Goal: Task Accomplishment & Management: Use online tool/utility

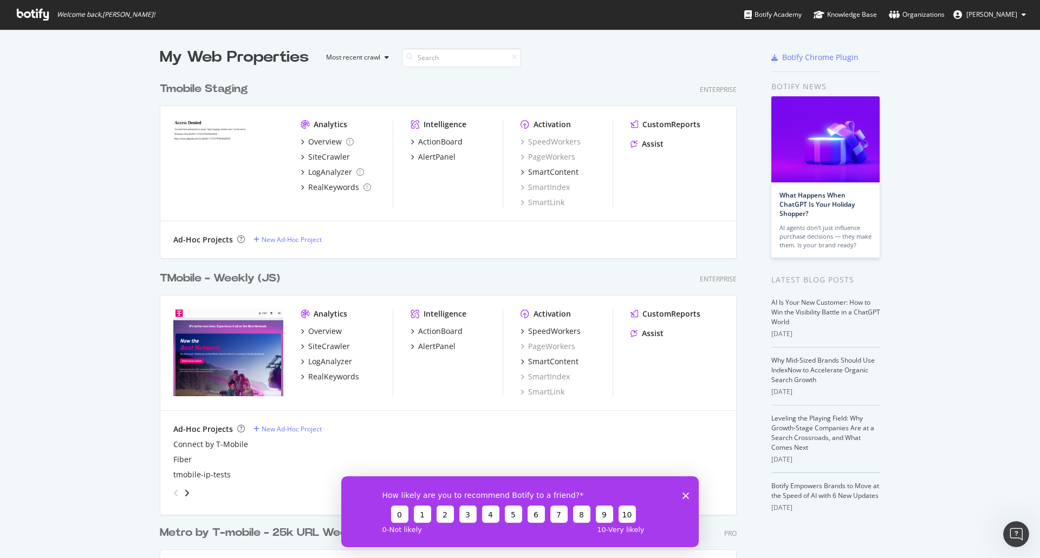
click at [207, 279] on div "TMobile - Weekly (JS)" at bounding box center [220, 279] width 120 height 16
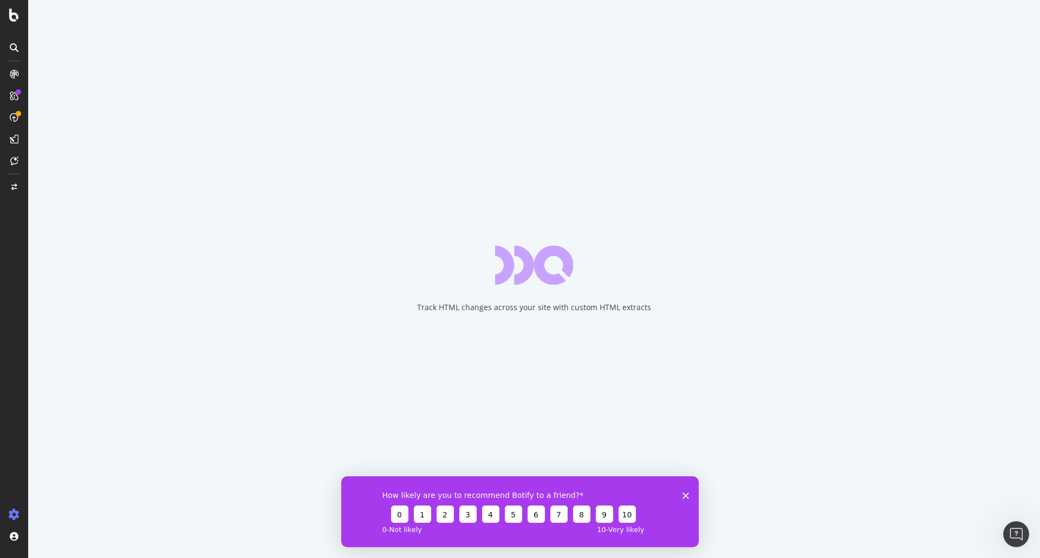
click at [684, 493] on icon "Close survey" at bounding box center [685, 495] width 6 height 6
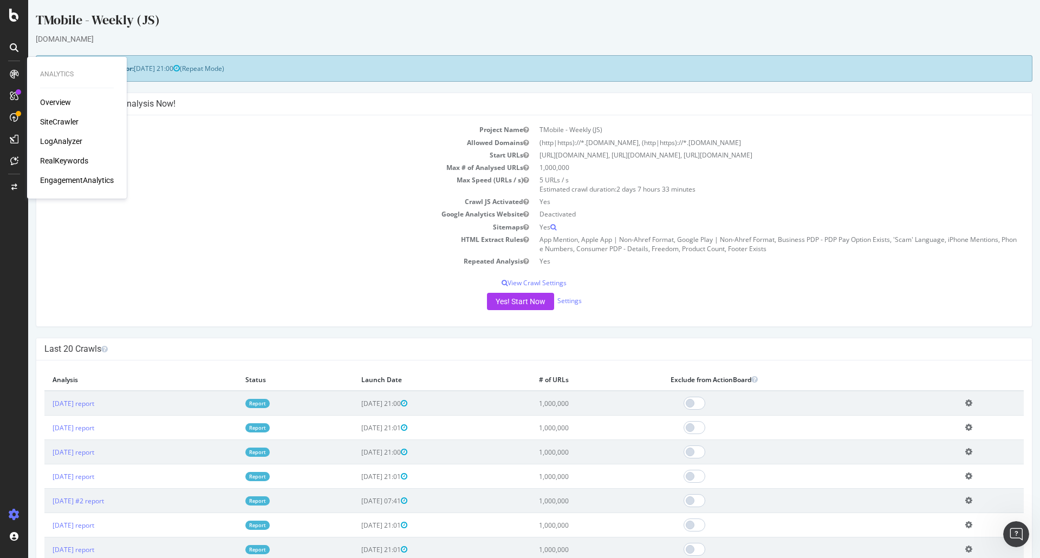
click at [69, 139] on div "LogAnalyzer" at bounding box center [61, 141] width 42 height 11
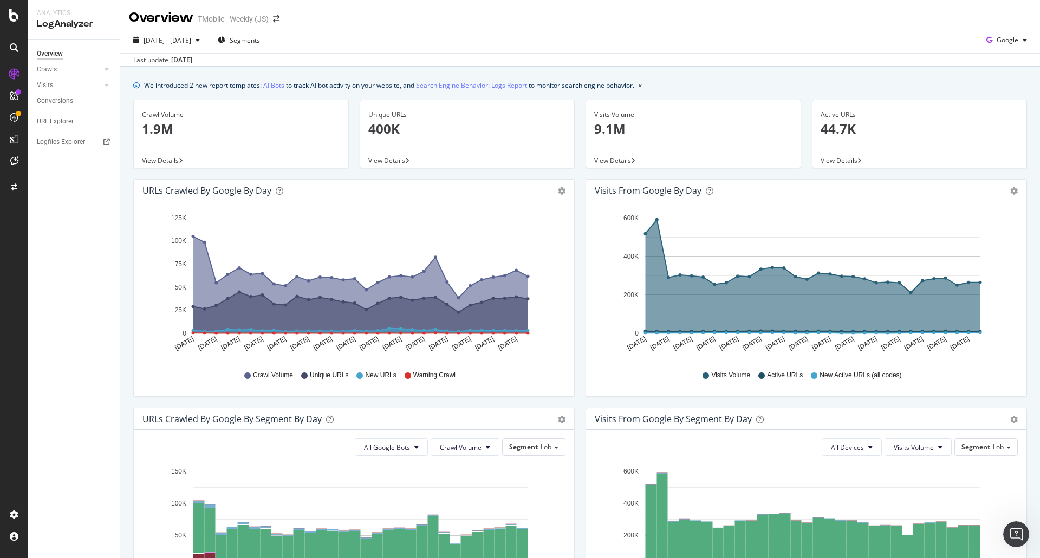
drag, startPoint x: 597, startPoint y: 142, endPoint x: 617, endPoint y: 5, distance: 138.5
click at [617, 5] on div "Overview TMobile - Weekly (JS)" at bounding box center [579, 13] width 919 height 27
click at [1008, 39] on span "Google" at bounding box center [1007, 39] width 22 height 9
click at [1006, 99] on span "OpenAI" at bounding box center [1007, 102] width 40 height 10
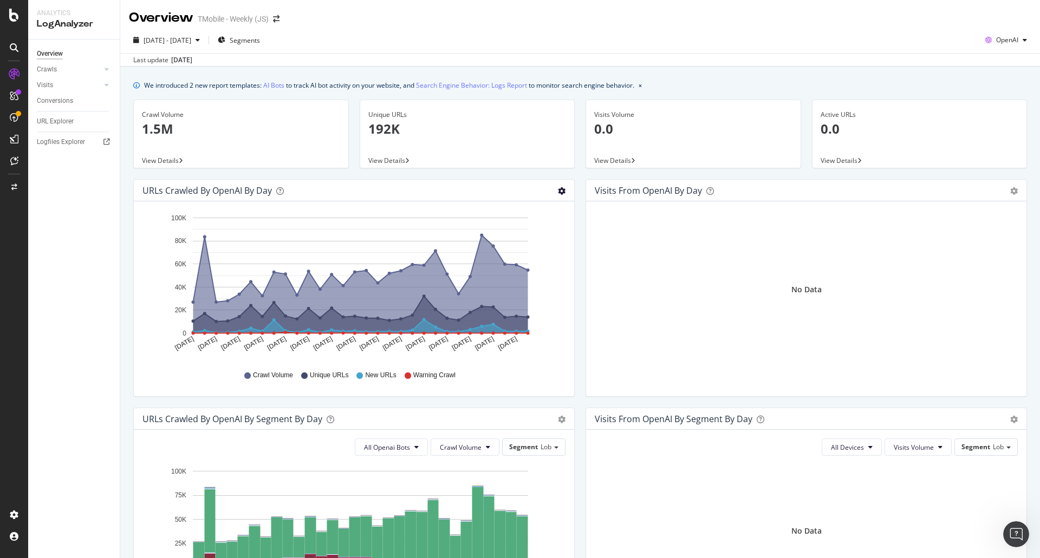
click at [560, 194] on icon "gear" at bounding box center [562, 191] width 8 height 8
click at [560, 192] on icon "gear" at bounding box center [562, 191] width 8 height 8
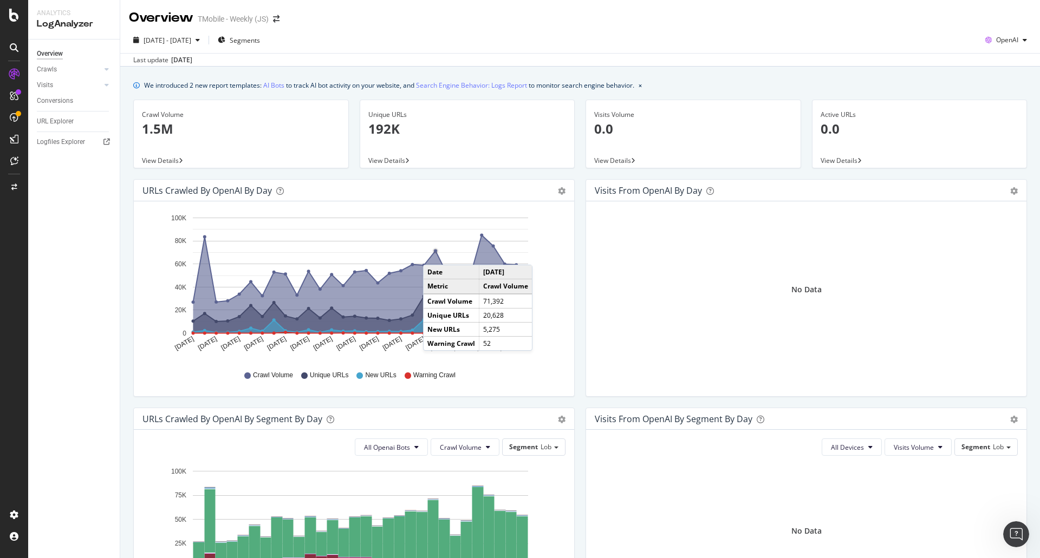
click at [434, 254] on icon "A chart." at bounding box center [360, 269] width 335 height 67
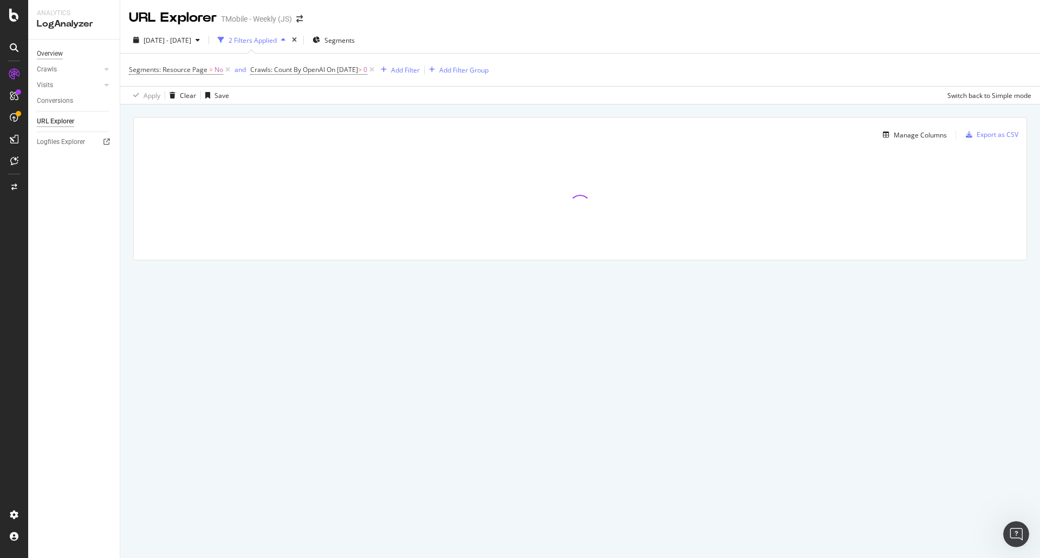
click at [55, 51] on div "Overview" at bounding box center [50, 53] width 26 height 11
click at [55, 67] on div "Crawls" at bounding box center [47, 69] width 20 height 11
drag, startPoint x: 51, startPoint y: 83, endPoint x: 53, endPoint y: 97, distance: 13.6
click at [51, 83] on div "Visits" at bounding box center [45, 85] width 16 height 11
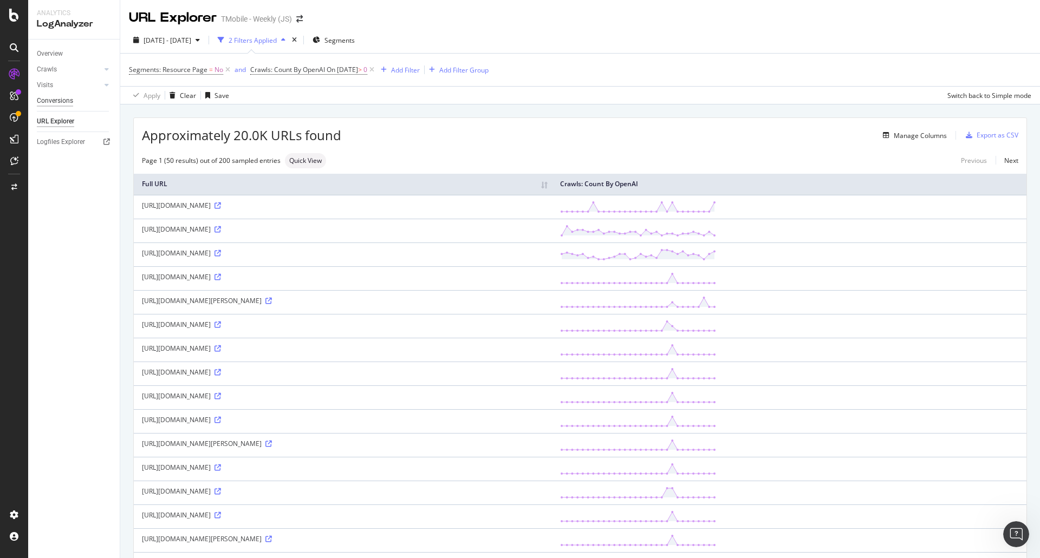
click at [55, 100] on div "Conversions" at bounding box center [55, 100] width 36 height 11
click at [690, 61] on div "Segments: Resource Page = No and Crawls: Count By OpenAI On 2025-08-10 > 0 Add …" at bounding box center [580, 70] width 902 height 32
drag, startPoint x: 686, startPoint y: 57, endPoint x: 647, endPoint y: 28, distance: 48.4
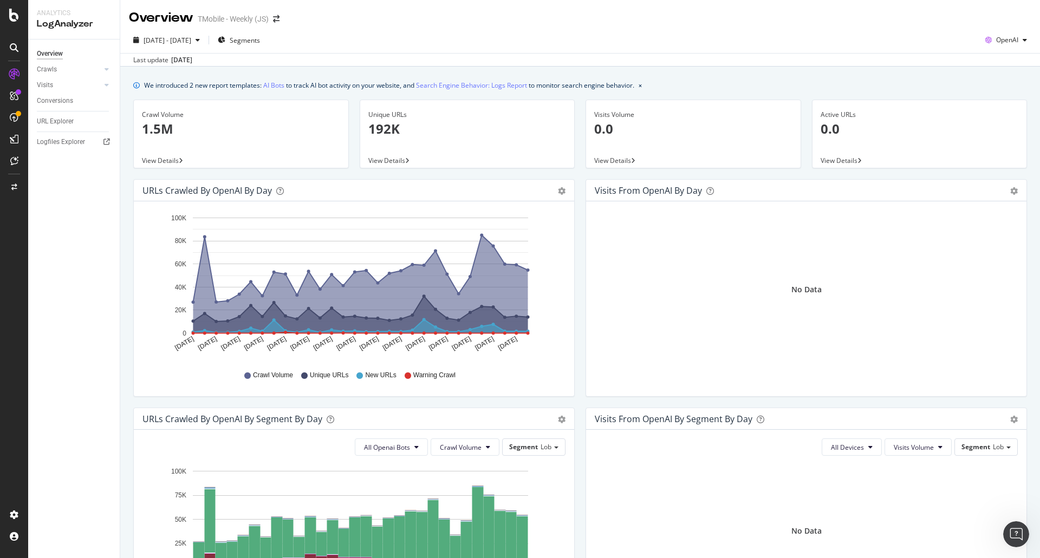
click at [162, 121] on p "1.5M" at bounding box center [241, 129] width 198 height 18
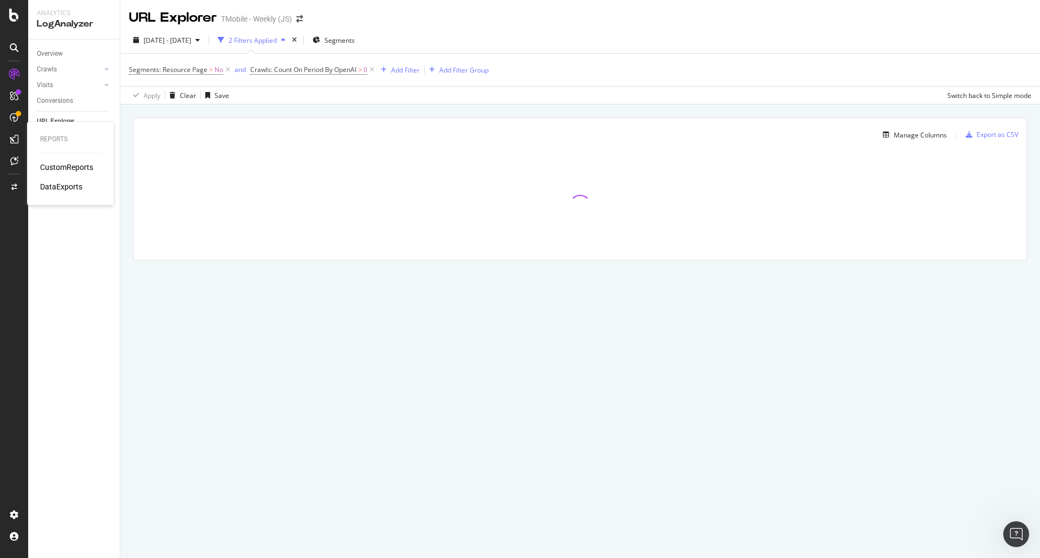
click at [60, 166] on div "CustomReports" at bounding box center [66, 167] width 53 height 11
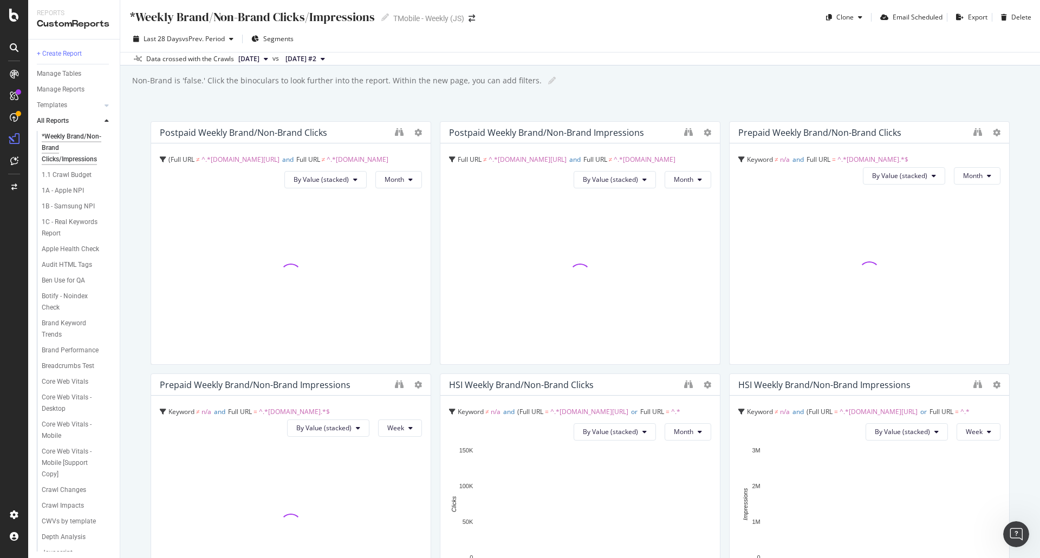
scroll to position [407, 0]
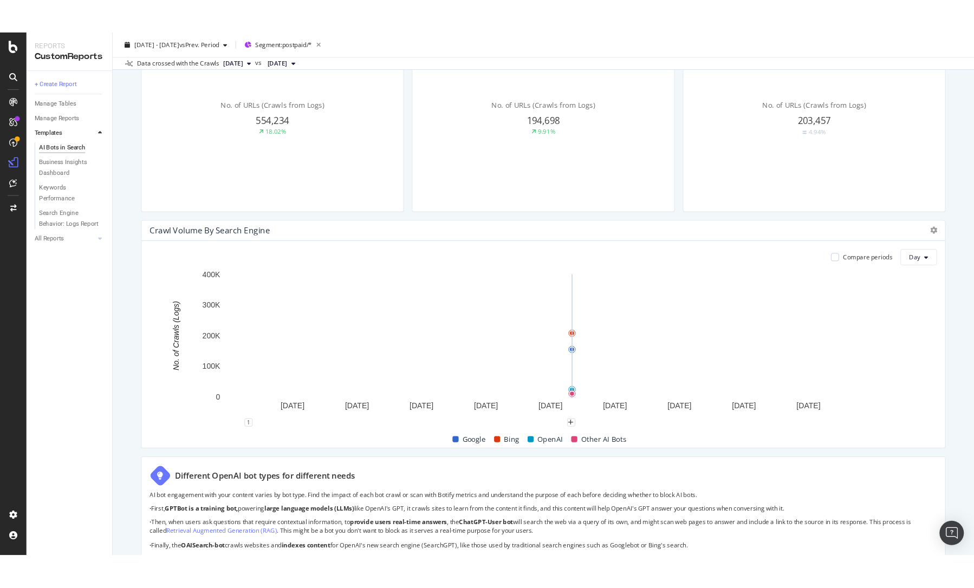
scroll to position [505, 0]
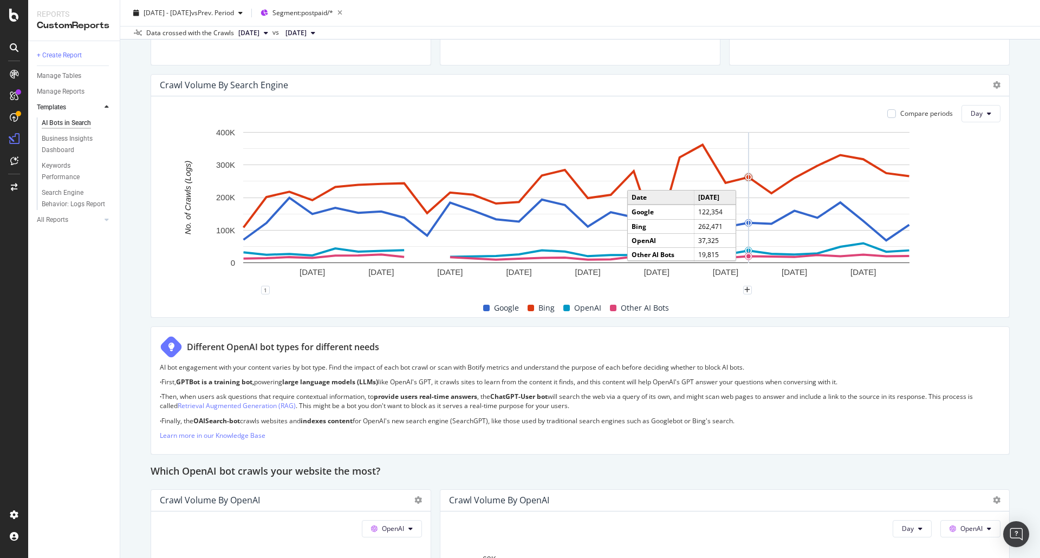
click at [751, 175] on circle "A chart." at bounding box center [748, 177] width 7 height 7
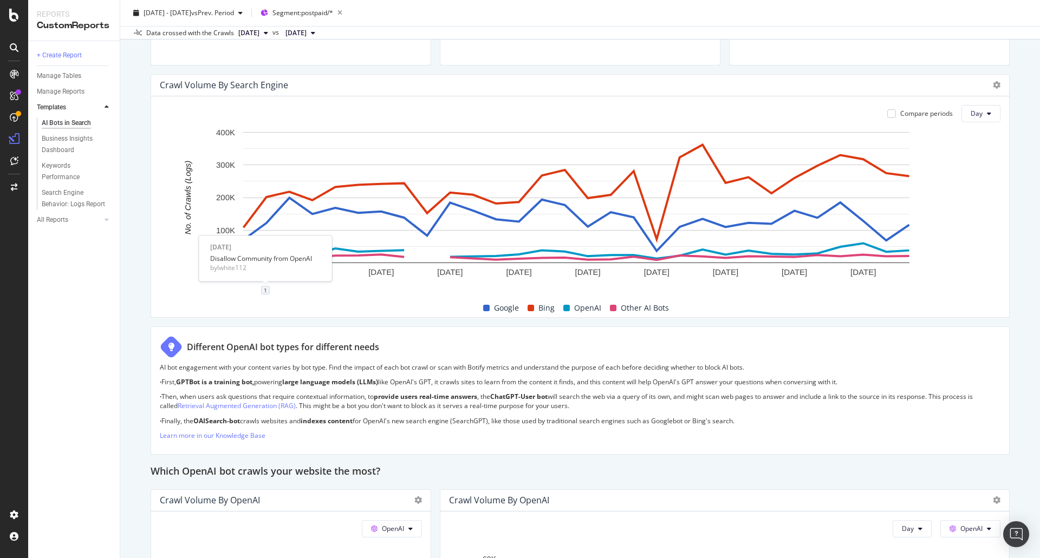
click at [265, 288] on div "1" at bounding box center [265, 290] width 9 height 9
click at [302, 238] on icon "pencil" at bounding box center [299, 237] width 8 height 8
click at [283, 223] on textarea "Disallow Community from OpenAI" at bounding box center [265, 225] width 96 height 34
click at [286, 221] on textarea "Disallow Community from OpenAI" at bounding box center [265, 225] width 96 height 34
click at [277, 228] on textarea "Disallow Community from OpenAI" at bounding box center [265, 225] width 96 height 34
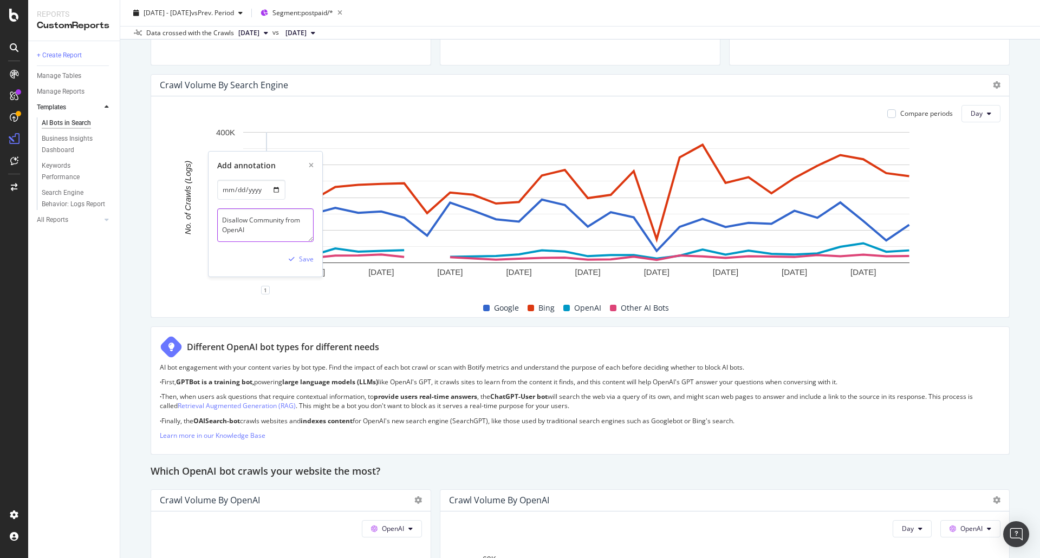
click at [277, 228] on textarea "Disallow Community from OpenAI" at bounding box center [265, 225] width 96 height 34
click at [280, 229] on textarea "Disallow Community from OpenAI" at bounding box center [265, 225] width 96 height 34
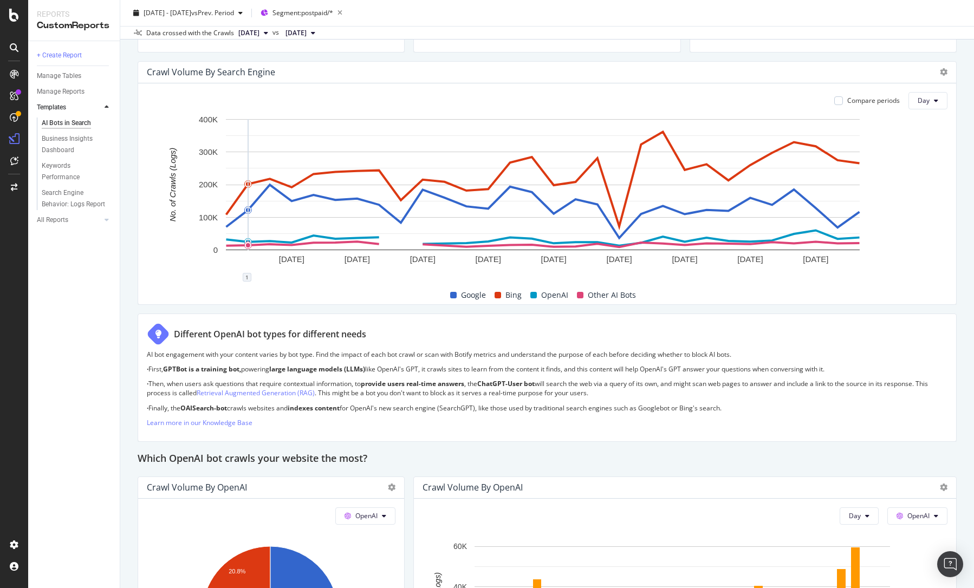
click at [248, 277] on div "1" at bounding box center [247, 277] width 9 height 9
click at [278, 225] on icon "pencil" at bounding box center [281, 224] width 8 height 8
click at [244, 216] on textarea "Disallow Community from OpenAI" at bounding box center [247, 212] width 96 height 34
click at [250, 216] on textarea "Disallow Community from OpenAI, Claude, Anthropic, and Perplexity" at bounding box center [247, 212] width 96 height 34
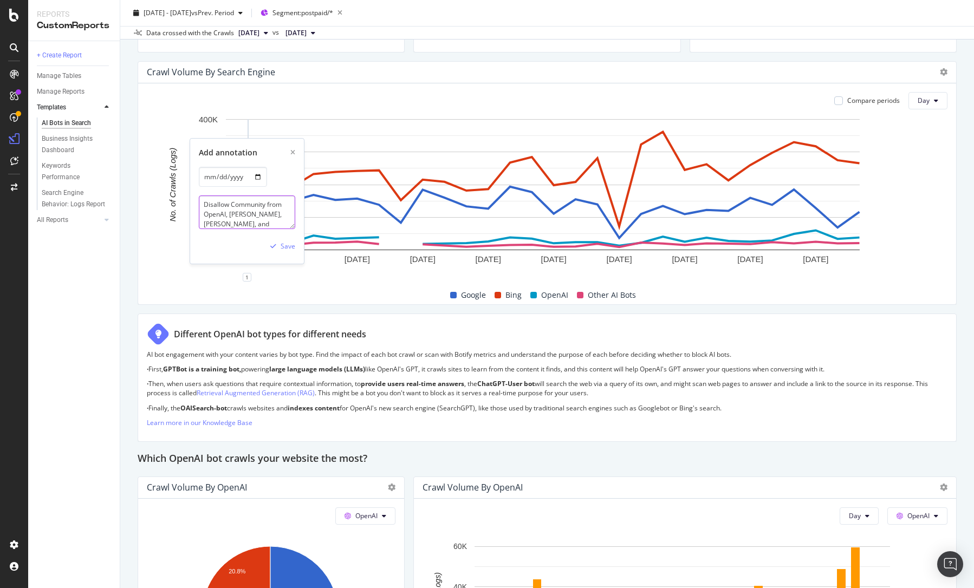
click at [250, 216] on textarea "Disallow Community from OpenAI, Claude, Anthropic, and Perplexity" at bounding box center [247, 212] width 96 height 34
click at [259, 213] on textarea "Disallow Community from OpenAI, Claude, Anthropic, and Perplexity" at bounding box center [247, 212] width 96 height 34
click at [226, 201] on textarea "Disallow Community from OpenAI, Claude, Anthropic, and Perplexity" at bounding box center [247, 212] width 96 height 34
click at [251, 208] on textarea "Disallowed Community from OpenAI, Claude, Anthropic, and Perplexity" at bounding box center [247, 212] width 96 height 34
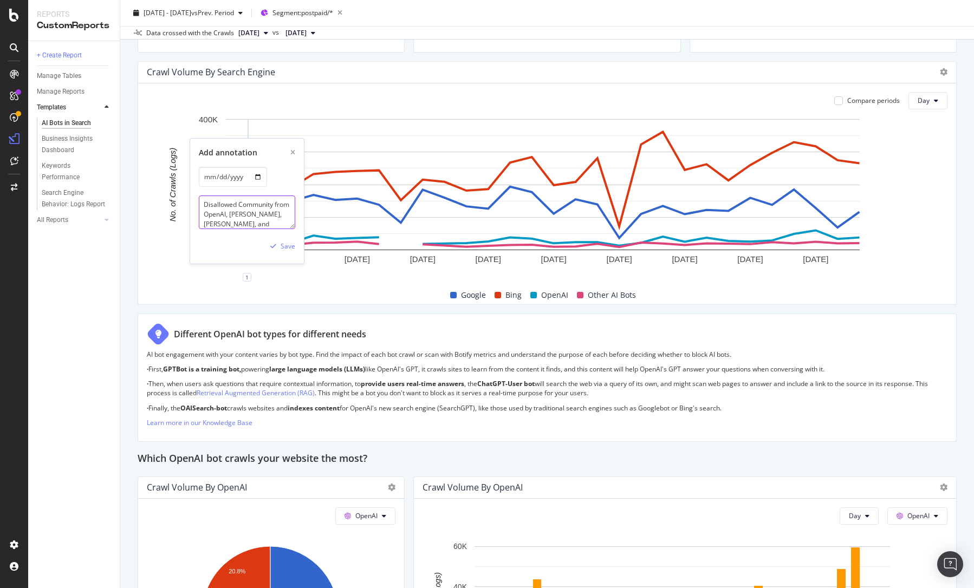
click at [251, 208] on textarea "Disallowed Community from OpenAI, Claude, Anthropic, and Perplexity" at bounding box center [247, 212] width 96 height 34
click at [266, 214] on textarea "Disallowed Community from OpenAI, Claude, Anthropic, and Perplexity" at bounding box center [247, 212] width 96 height 34
drag, startPoint x: 239, startPoint y: 203, endPoint x: 273, endPoint y: 207, distance: 34.4
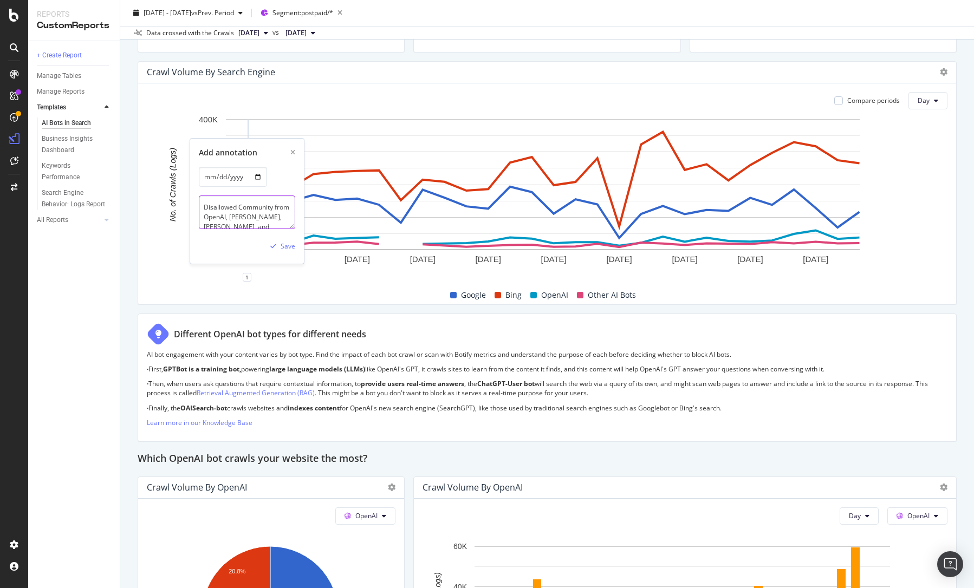
click at [275, 206] on textarea "Disallowed Community from OpenAI, Claude, Anthropic, and Perplexity" at bounding box center [247, 212] width 96 height 34
click at [205, 215] on textarea "Disallowed /community from OpenAI, Claude, Anthropic, and Perplexity" at bounding box center [247, 212] width 96 height 34
drag, startPoint x: 293, startPoint y: 226, endPoint x: 273, endPoint y: 220, distance: 20.9
click at [294, 249] on div "Add annotation 2025-05-27 Disallowed /community for OpenAI, Claude, Anthropic, …" at bounding box center [247, 189] width 114 height 149
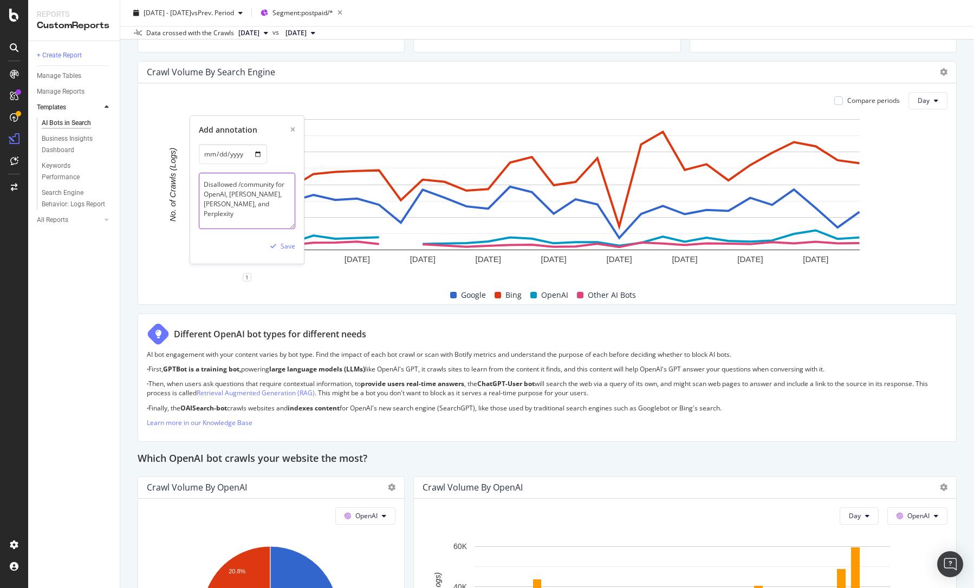
click at [267, 205] on textarea "Disallowed /community for OpenAI, Claude, Anthropic, and Perplexity" at bounding box center [247, 201] width 96 height 56
type textarea "Disallowed /community for OpenAI, Claude, Anthropic, and Perplexity bots."
click at [286, 241] on div "Save" at bounding box center [280, 246] width 29 height 16
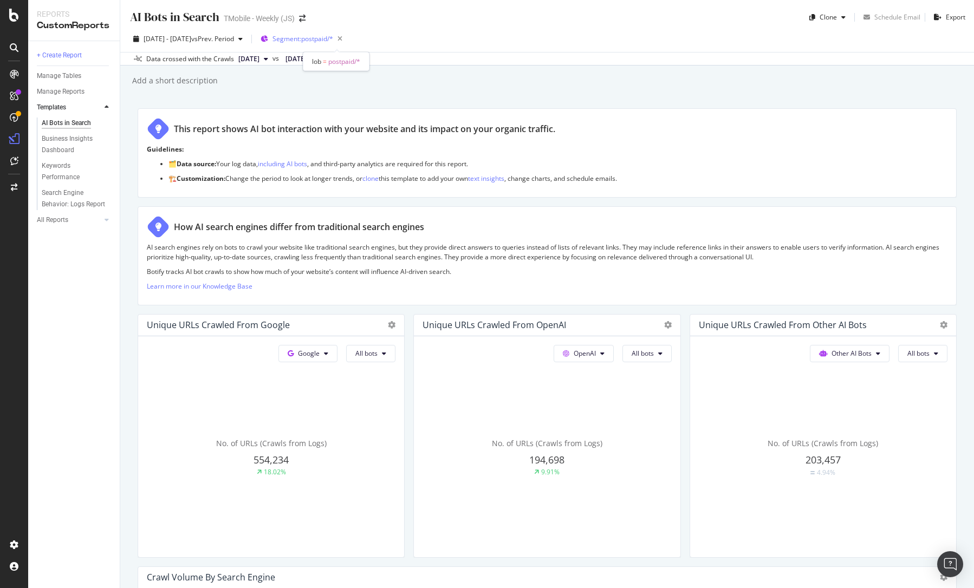
click at [327, 37] on span "Segment: postpaid/*" at bounding box center [302, 38] width 61 height 9
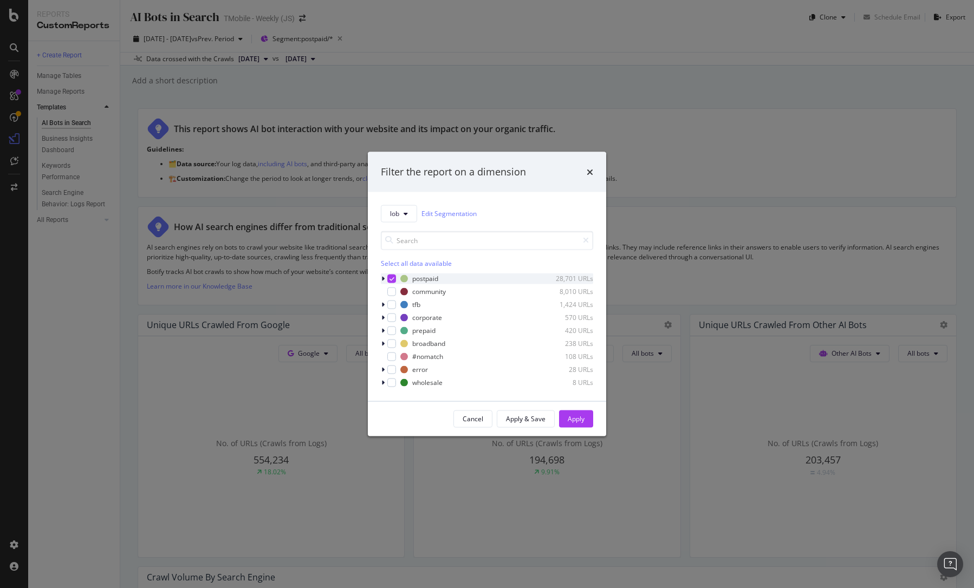
click at [389, 276] on icon "modal" at bounding box center [391, 278] width 5 height 5
click at [390, 290] on div "modal" at bounding box center [391, 291] width 9 height 9
click at [585, 419] on button "Apply" at bounding box center [576, 418] width 34 height 17
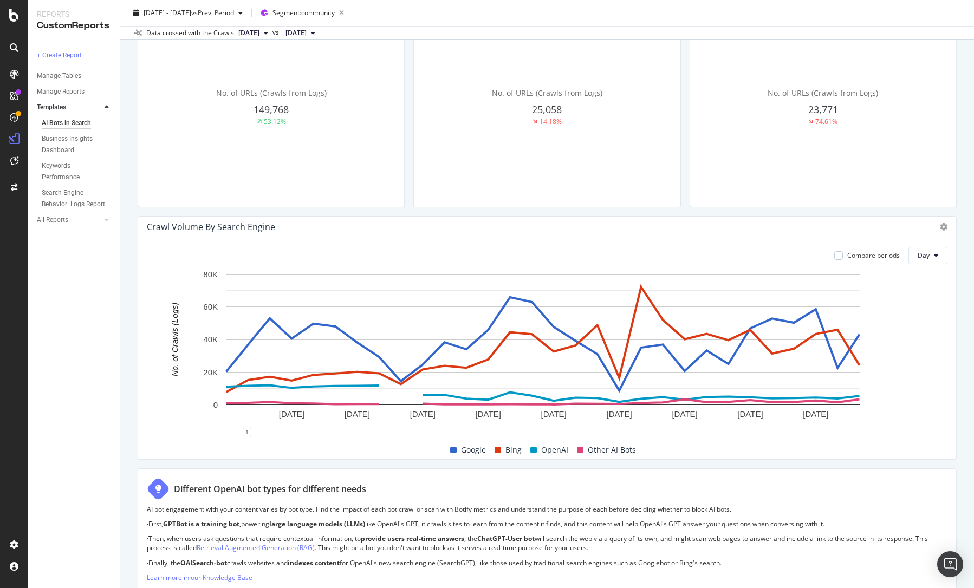
scroll to position [505, 0]
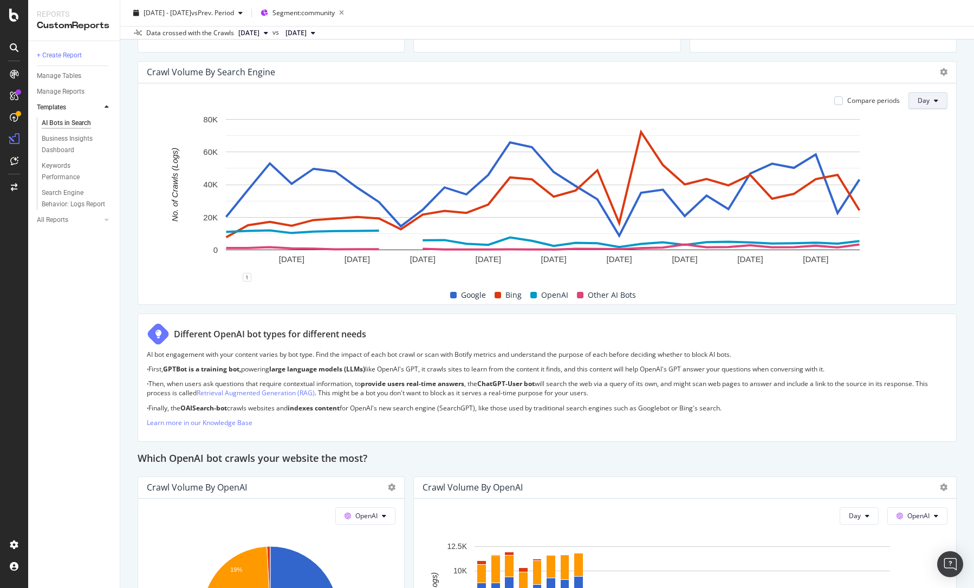
click at [923, 97] on button "Day" at bounding box center [927, 100] width 39 height 17
click at [919, 141] on span "Week" at bounding box center [919, 143] width 19 height 10
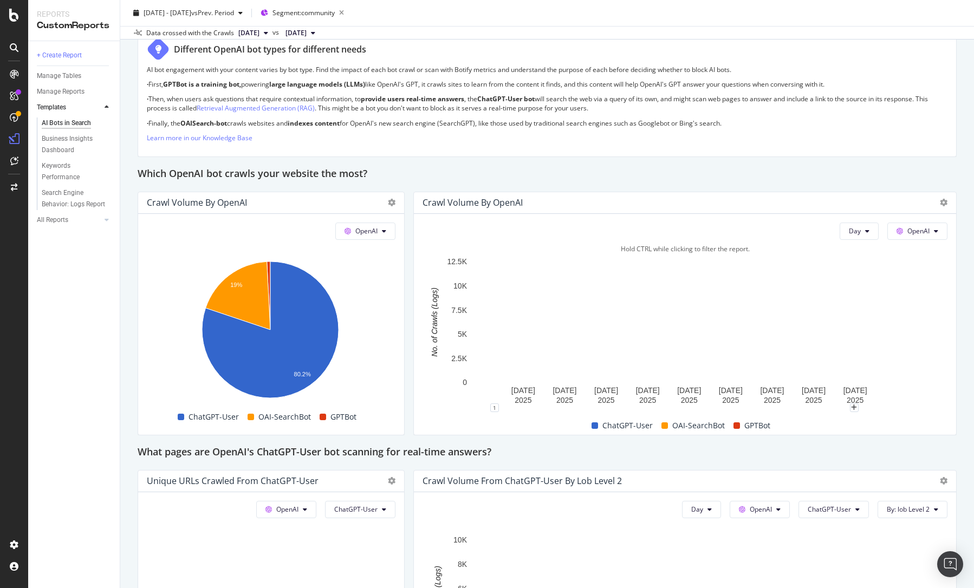
scroll to position [767, 0]
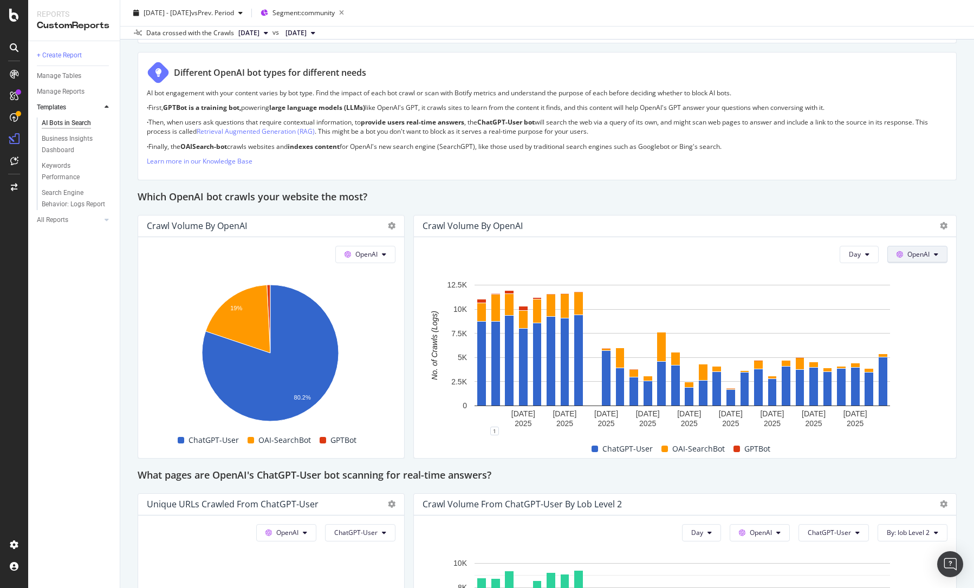
click at [912, 256] on span "OpenAI" at bounding box center [918, 254] width 22 height 9
click at [923, 253] on button "OpenAI" at bounding box center [917, 254] width 60 height 17
click at [954, 257] on div "AI Bots in Search AI Bots in Search TMobile - Weekly (JS) Clone Schedule Email …" at bounding box center [546, 294] width 853 height 588
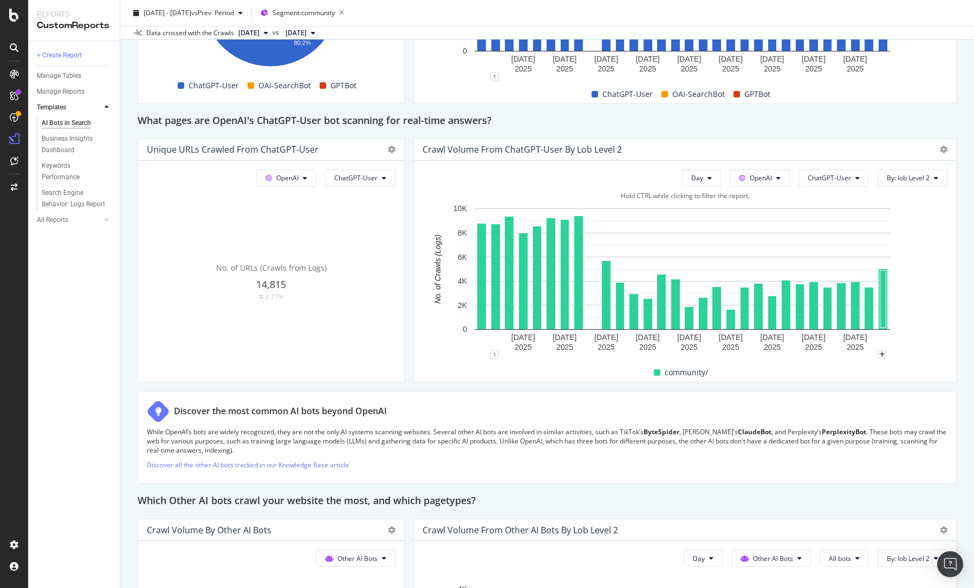
scroll to position [1146, 0]
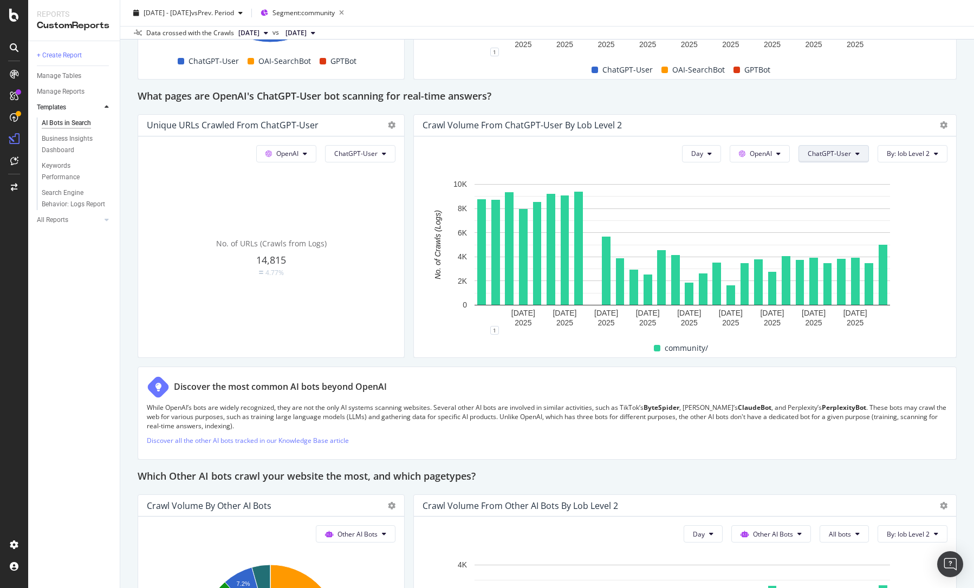
click at [855, 156] on icon at bounding box center [857, 154] width 4 height 6
click at [855, 154] on icon at bounding box center [857, 154] width 4 height 6
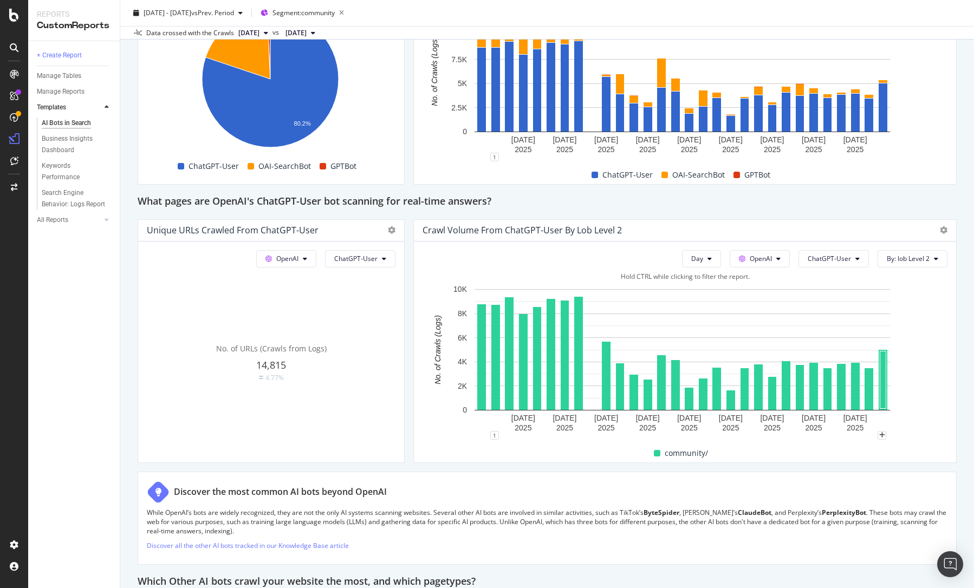
scroll to position [1020, 0]
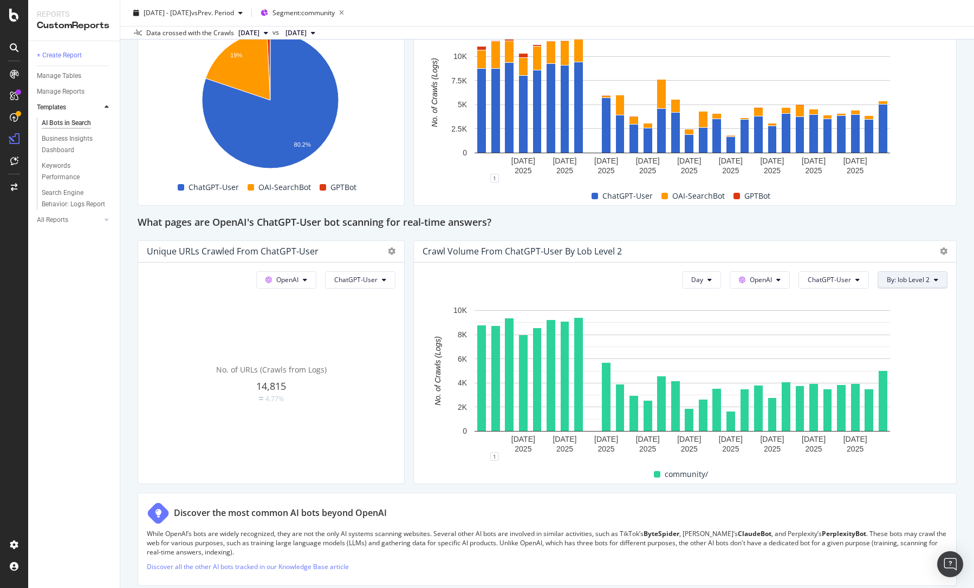
click at [906, 277] on span "By: lob Level 2" at bounding box center [907, 279] width 43 height 9
click at [917, 315] on div "Select a Segment" at bounding box center [871, 319] width 134 height 18
click at [844, 342] on span "Segments" at bounding box center [852, 339] width 30 height 9
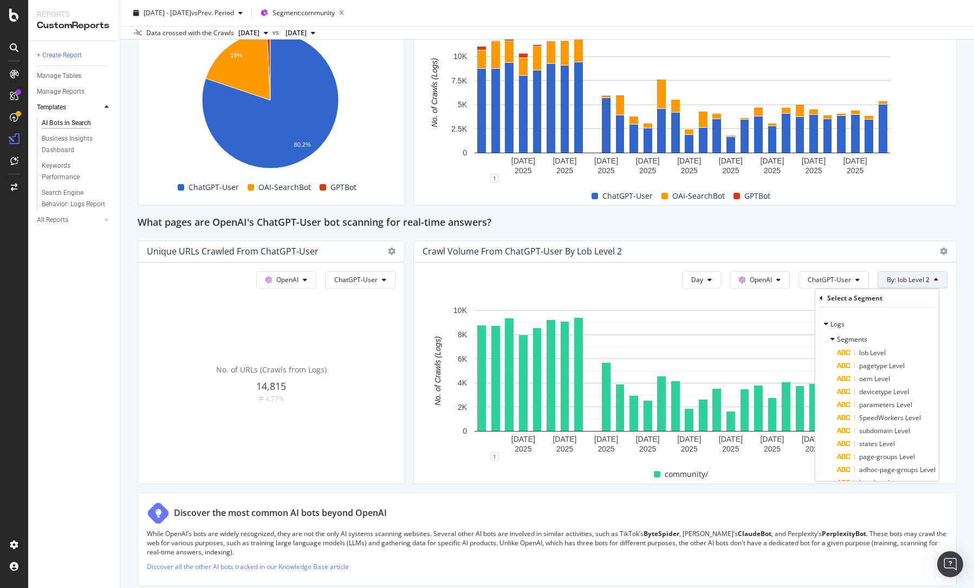
click at [958, 273] on div "AI Bots in Search AI Bots in Search TMobile - Weekly (JS) Clone Schedule Email …" at bounding box center [546, 294] width 853 height 588
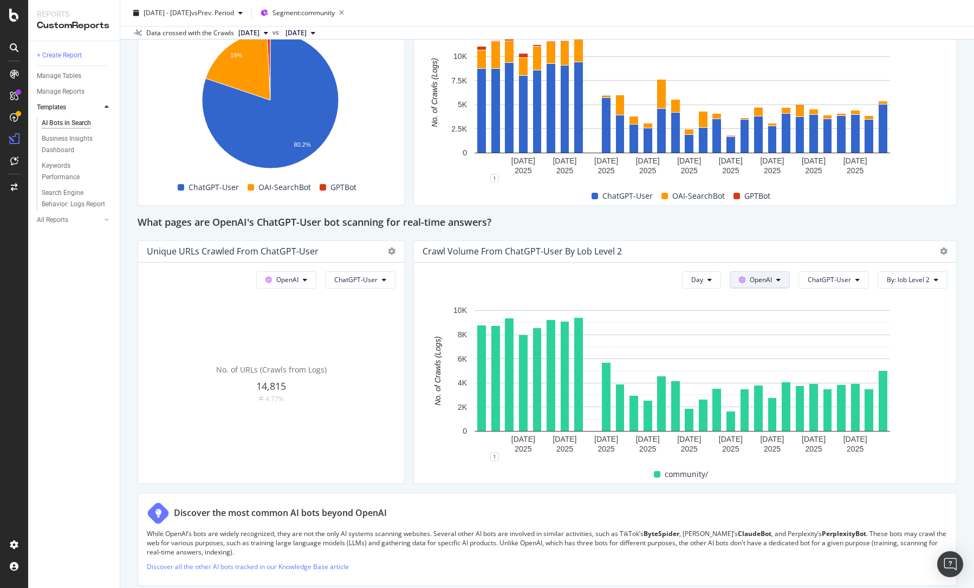
click at [778, 282] on button "OpenAI" at bounding box center [759, 279] width 60 height 17
click at [774, 278] on button "OpenAI" at bounding box center [759, 279] width 60 height 17
click at [707, 279] on icon at bounding box center [709, 280] width 4 height 6
click at [699, 342] on span "Month" at bounding box center [693, 342] width 19 height 10
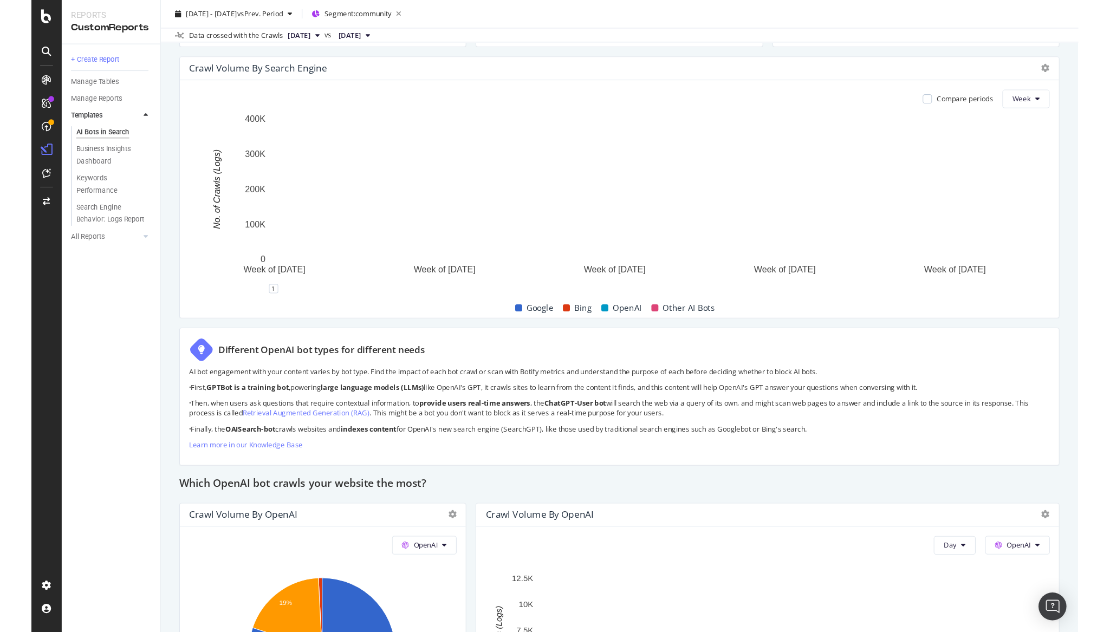
scroll to position [0, 0]
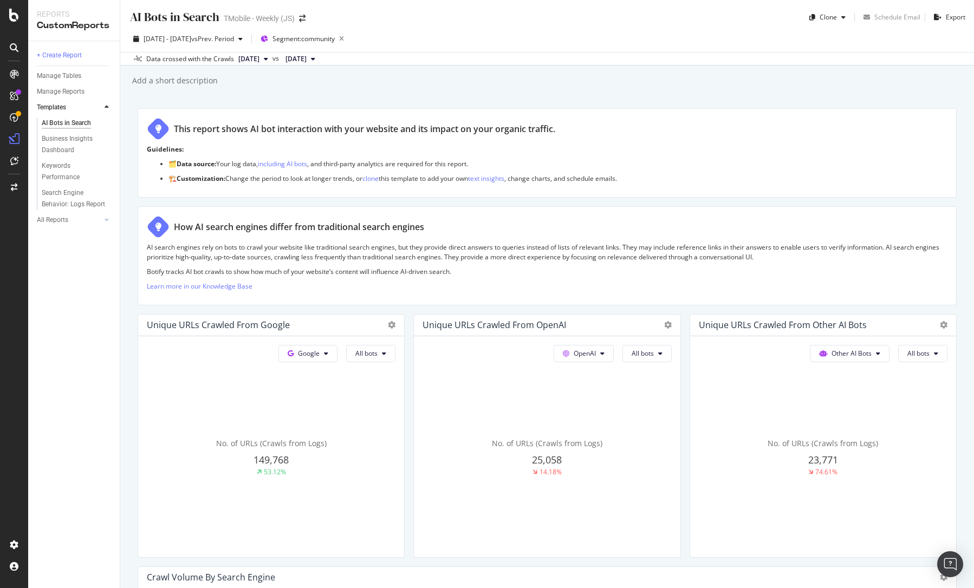
click at [254, 61] on span "2025 Jul. 4th" at bounding box center [248, 59] width 21 height 10
click at [269, 98] on div "2025 Aug. 15th" at bounding box center [273, 96] width 72 height 10
click at [501, 43] on div "2025 May. 26th - Jun. 24th vs Prev. Period Segment: community" at bounding box center [546, 41] width 853 height 22
click at [234, 41] on span "vs Prev. Period" at bounding box center [212, 38] width 43 height 9
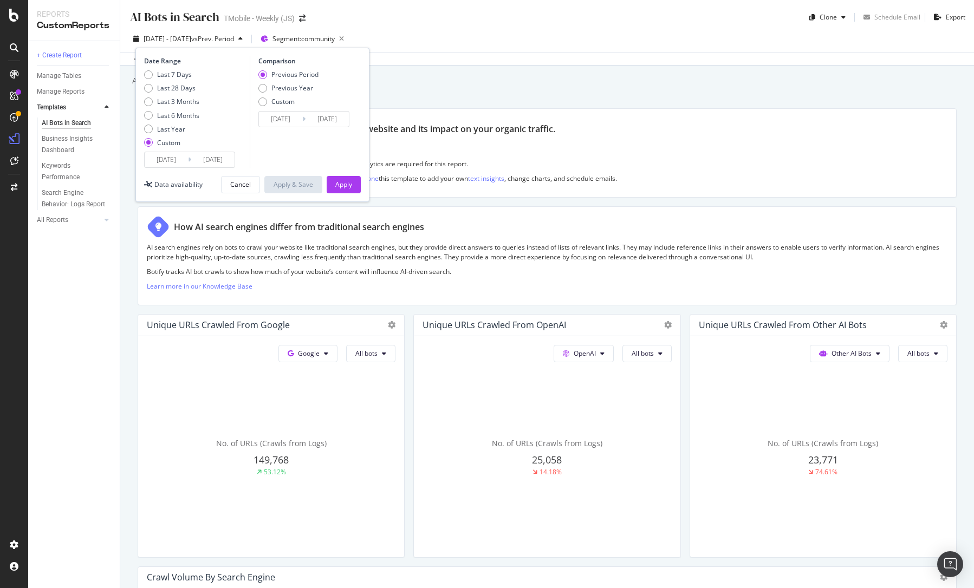
click at [161, 158] on input "2025/05/26" at bounding box center [166, 159] width 43 height 15
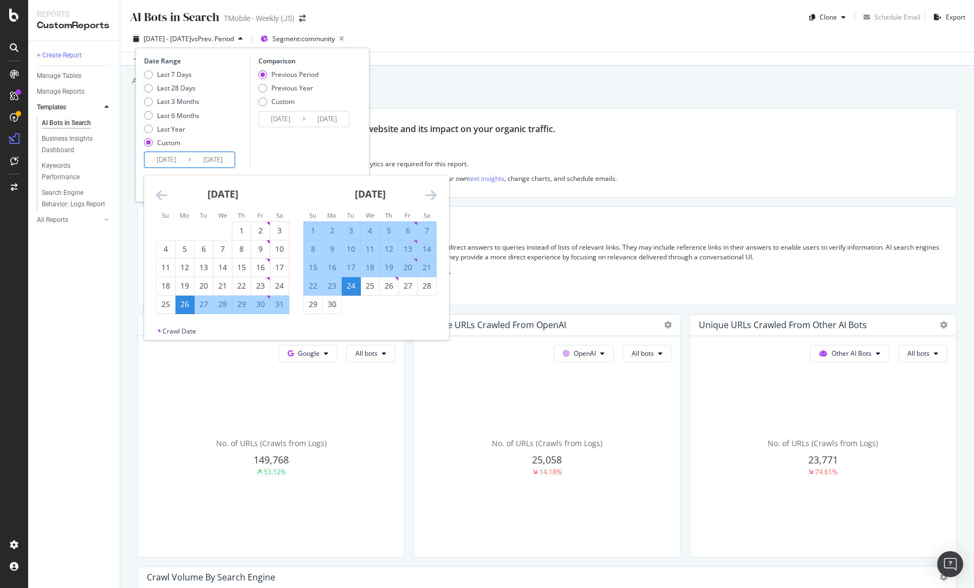
click at [156, 192] on icon "Move backward to switch to the previous month." at bounding box center [161, 194] width 11 height 13
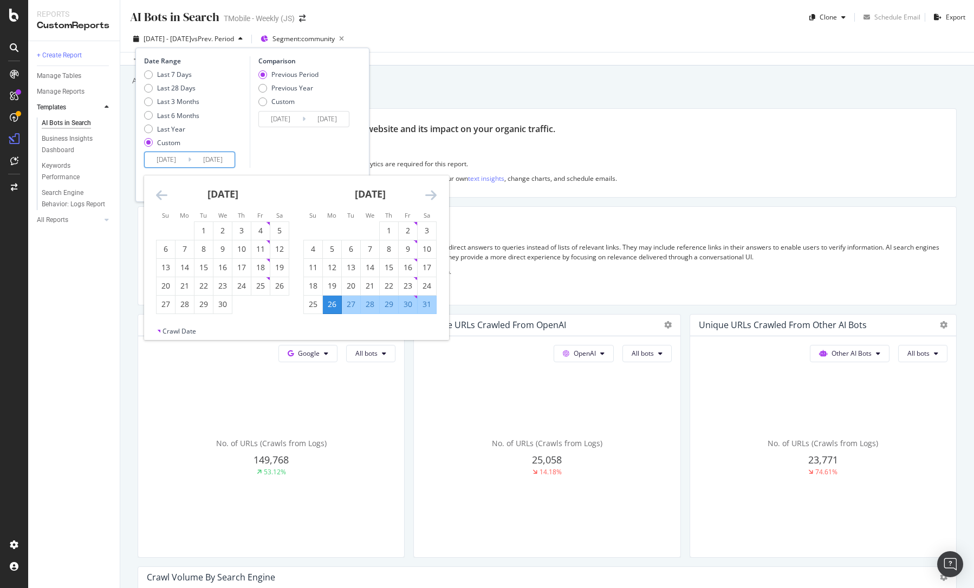
click at [156, 192] on icon "Move backward to switch to the previous month." at bounding box center [161, 194] width 11 height 13
click at [225, 230] on div "1" at bounding box center [222, 230] width 18 height 11
type input "2025/01/01"
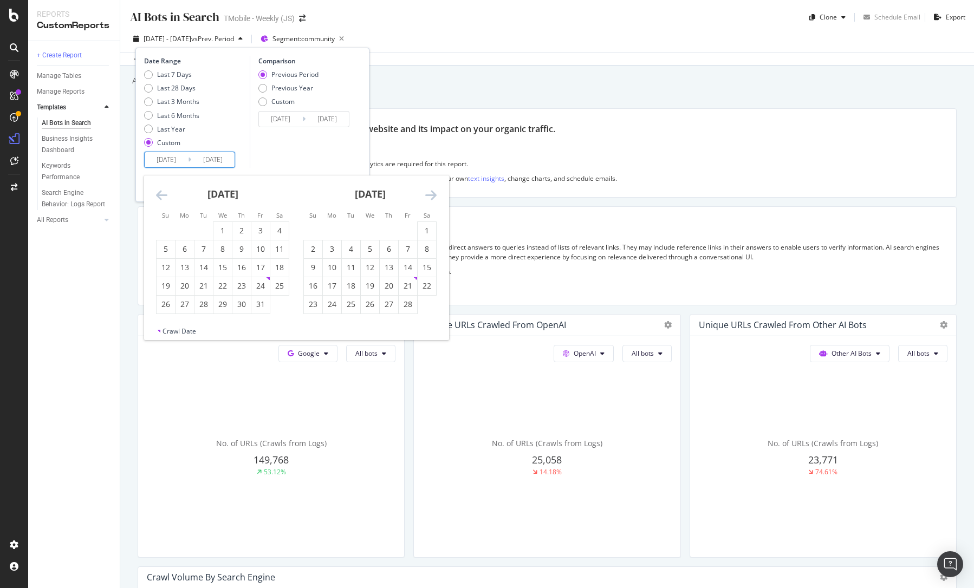
type input "2024/07/09"
type input "2024/12/31"
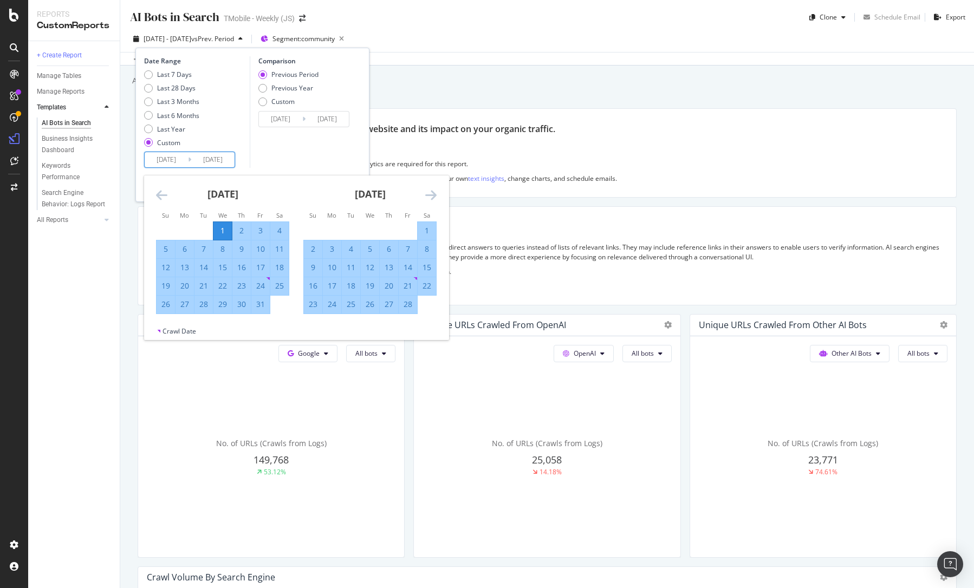
click at [434, 191] on icon "Move forward to switch to the next month." at bounding box center [430, 194] width 11 height 13
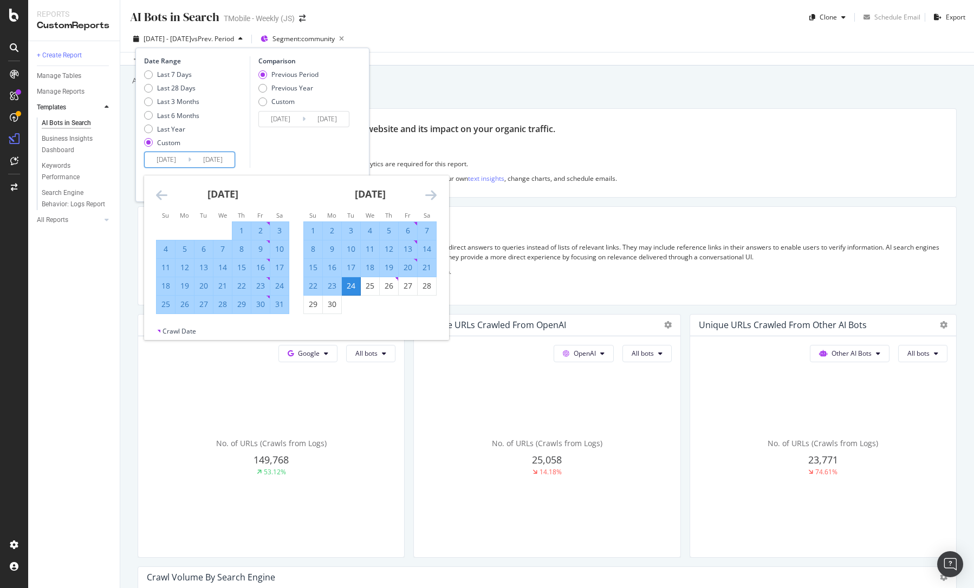
click at [434, 191] on icon "Move forward to switch to the next month." at bounding box center [430, 194] width 11 height 13
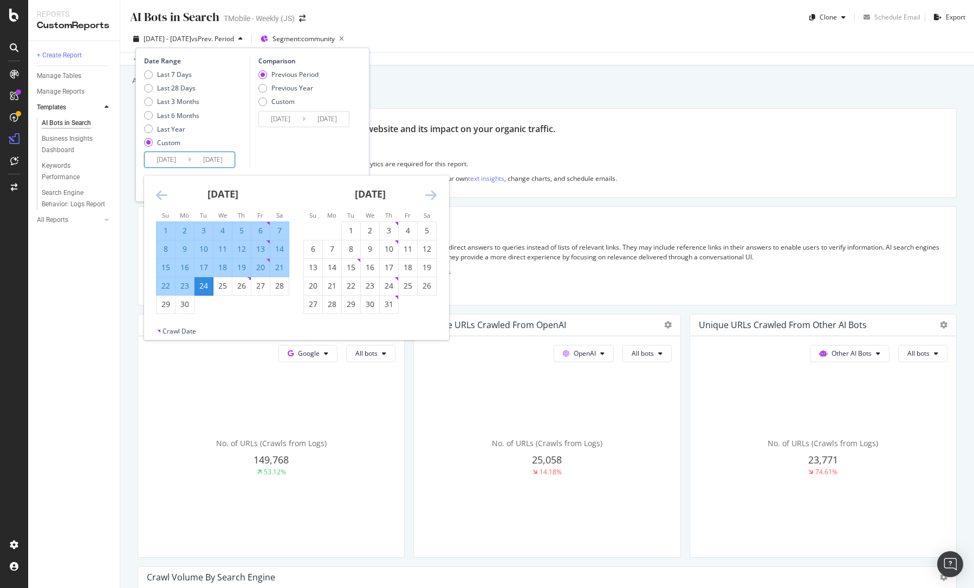
click at [434, 191] on icon "Move forward to switch to the next month." at bounding box center [430, 194] width 11 height 13
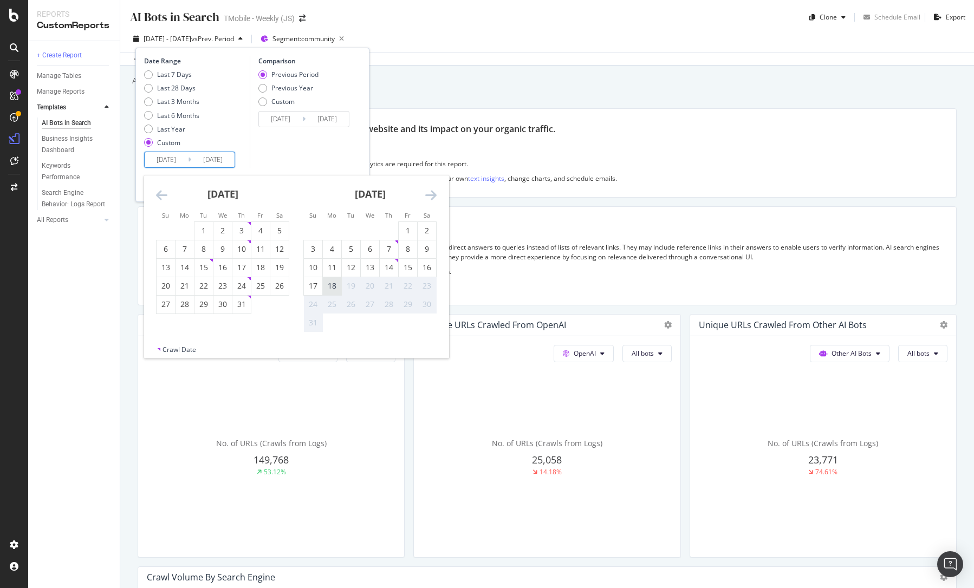
click at [334, 288] on div "18" at bounding box center [332, 285] width 18 height 11
type input "2025/08/18"
type input "2024/05/15"
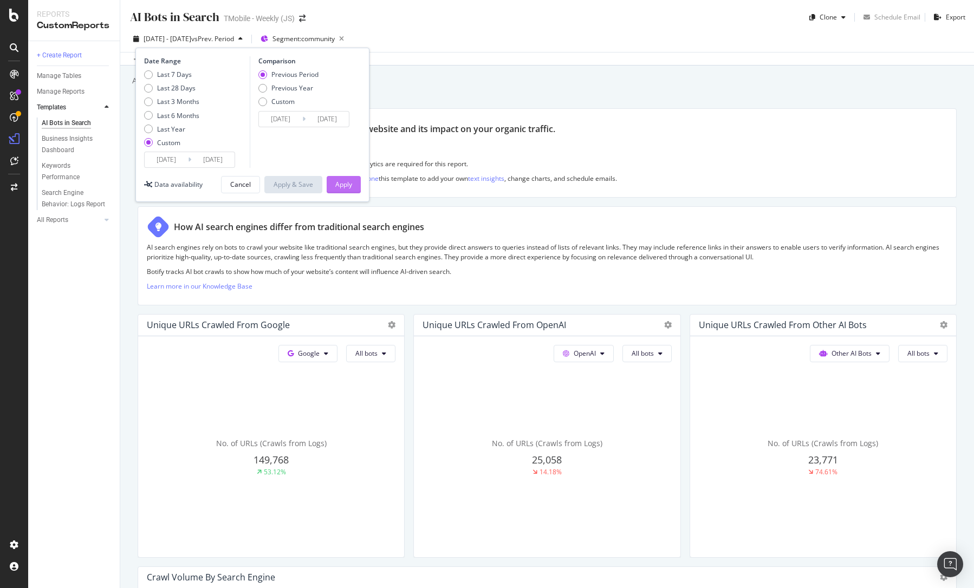
click at [344, 185] on div "Apply" at bounding box center [343, 184] width 17 height 9
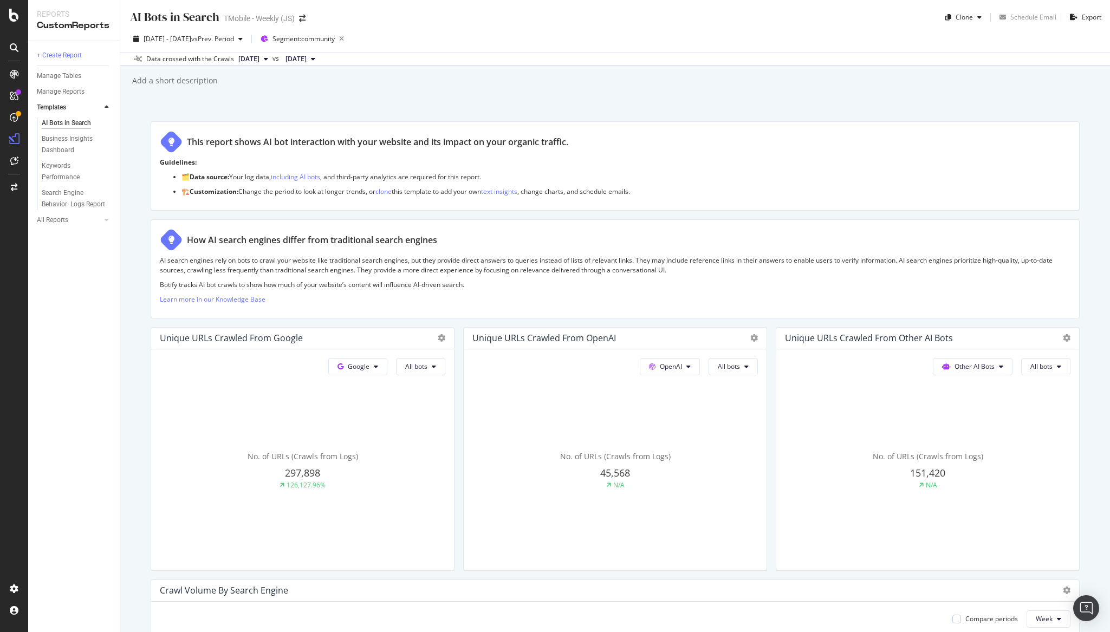
click at [738, 98] on div "AI Bots in Search AI Bots in Search TMobile - Weekly (JS) Clone Schedule Email …" at bounding box center [614, 316] width 989 height 632
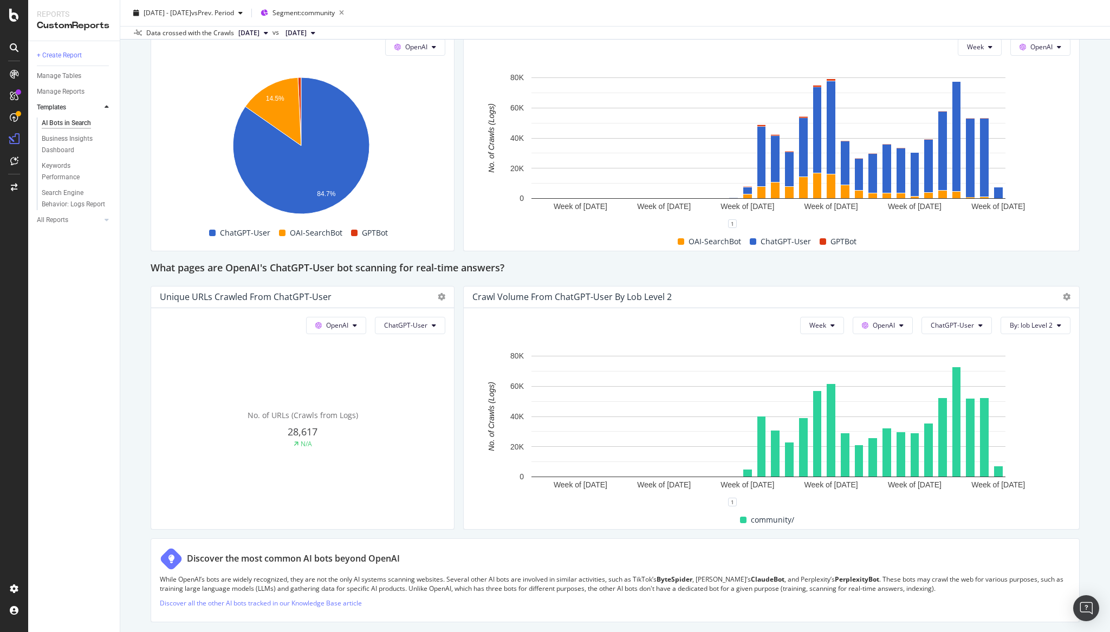
scroll to position [1011, 0]
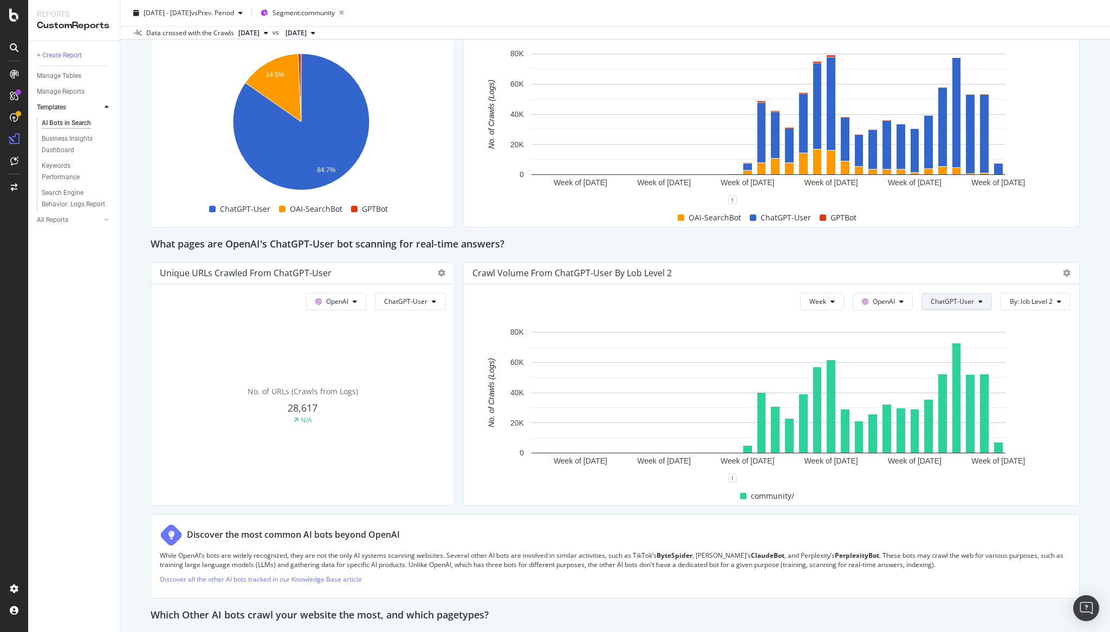
click at [957, 299] on span "ChatGPT-User" at bounding box center [951, 301] width 43 height 9
click at [951, 399] on span "GPTBot" at bounding box center [950, 404] width 55 height 10
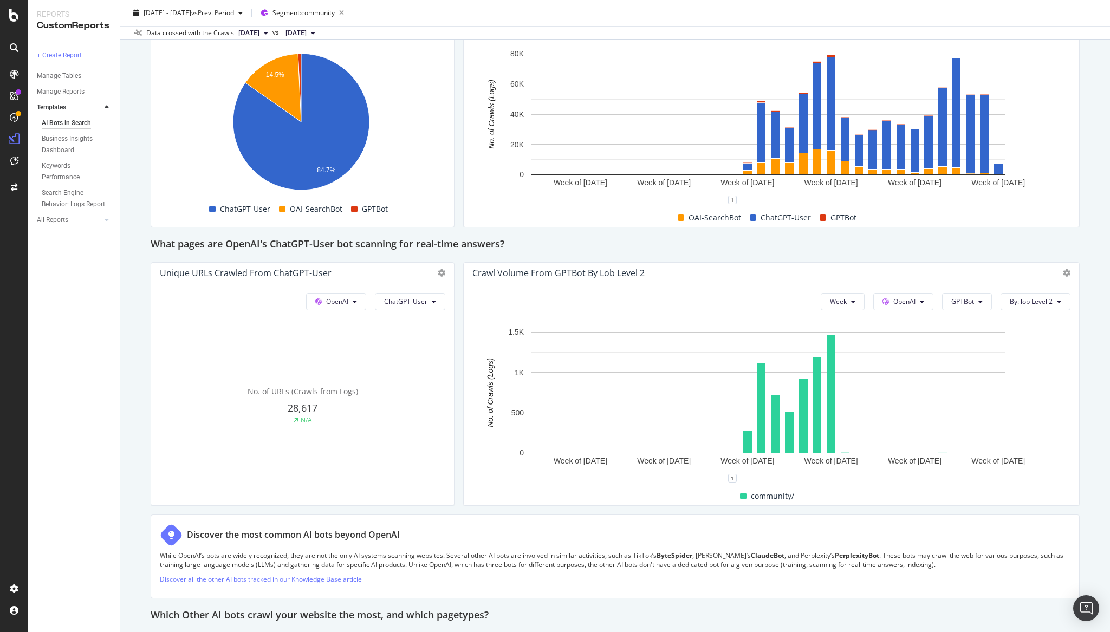
click at [1039, 417] on div "AI Bots in Search AI Bots in Search TMobile - Weekly (JS) Clone Schedule Email …" at bounding box center [614, 316] width 989 height 632
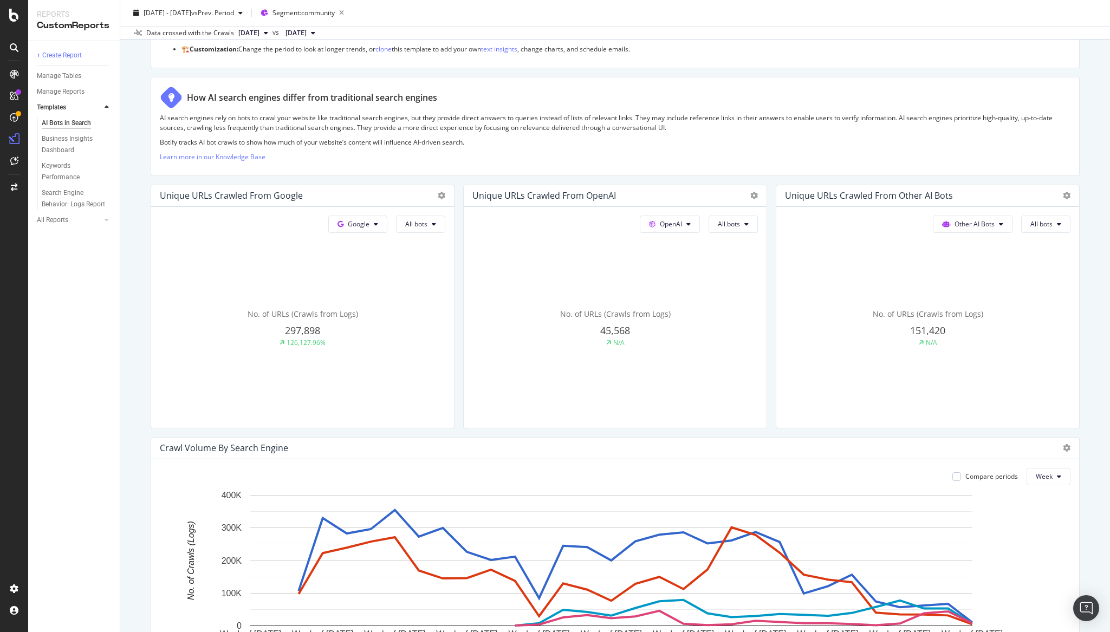
scroll to position [0, 0]
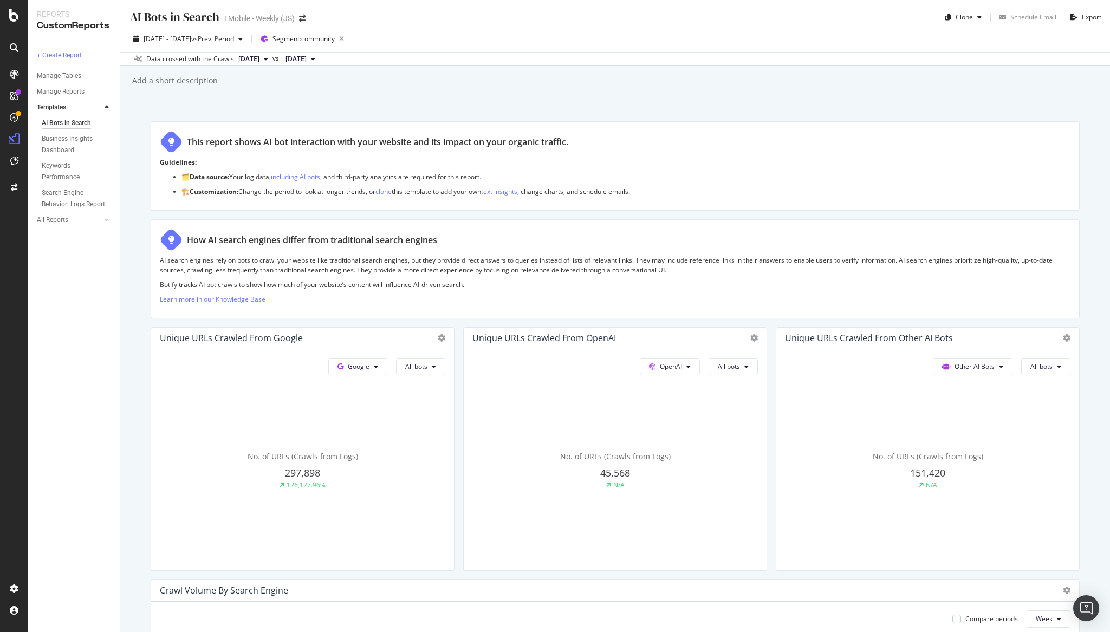
click at [259, 58] on span "2025 Aug. 15th" at bounding box center [248, 59] width 21 height 10
click at [234, 40] on span "vs Prev. Period" at bounding box center [212, 38] width 43 height 9
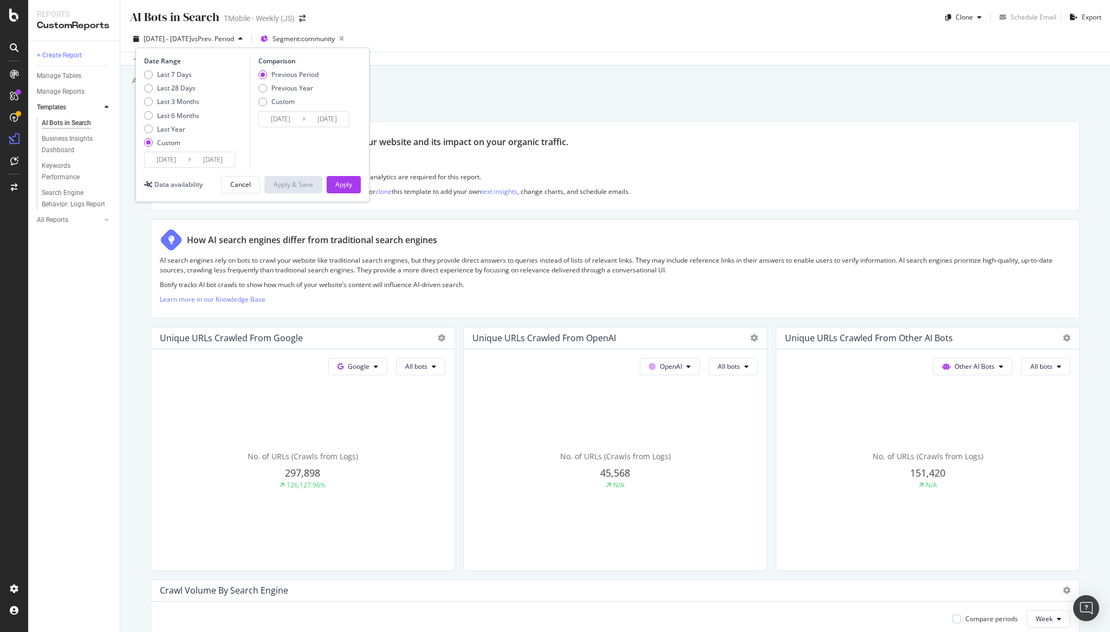
click at [172, 159] on input "2025/01/01" at bounding box center [166, 159] width 43 height 15
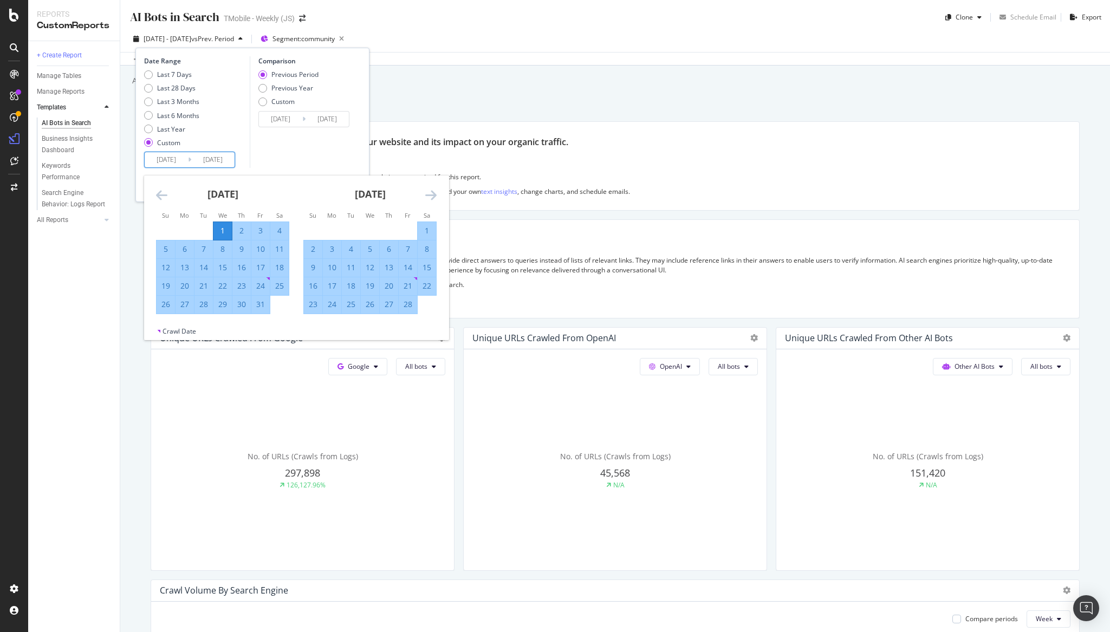
click at [427, 192] on icon "Move forward to switch to the next month." at bounding box center [430, 194] width 11 height 13
click at [428, 192] on icon "Move forward to switch to the next month." at bounding box center [430, 194] width 11 height 13
click at [350, 230] on div "1" at bounding box center [351, 230] width 18 height 11
type input "2025/04/01"
type input "2024/11/12"
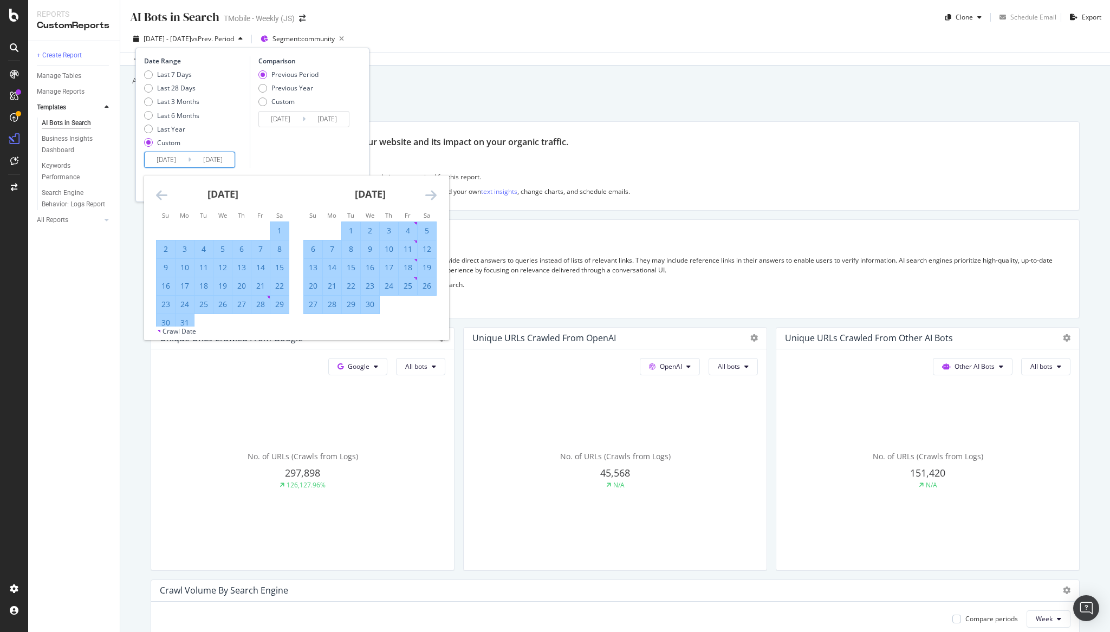
type input "2025/03/31"
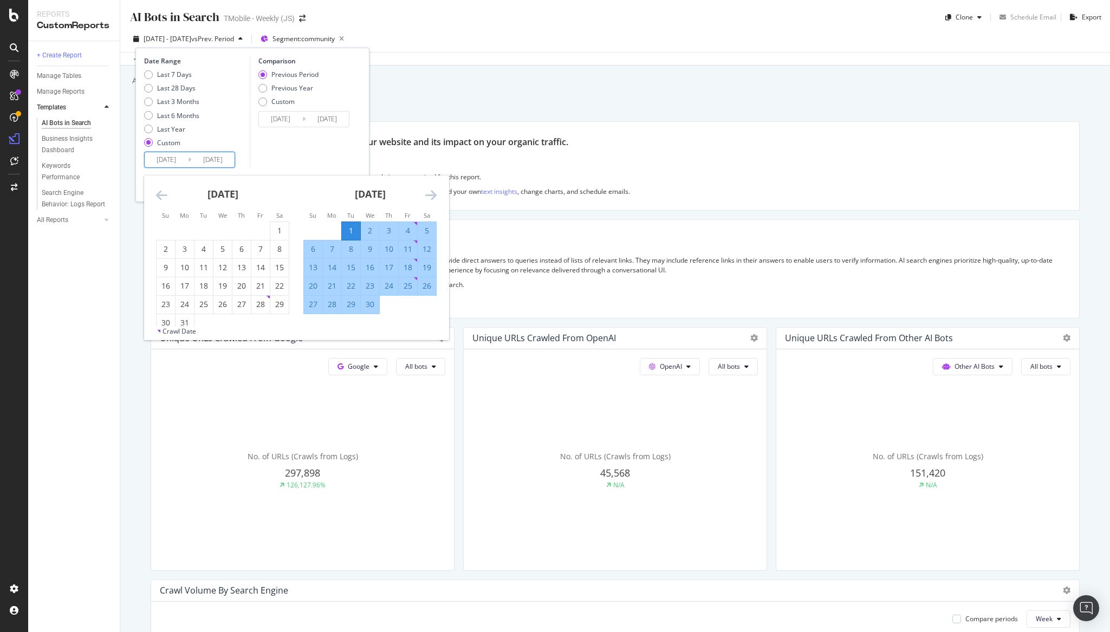
click at [280, 148] on div "Comparison Previous Period Previous Year Custom 2024/11/12 Navigate forward to …" at bounding box center [301, 112] width 103 height 112
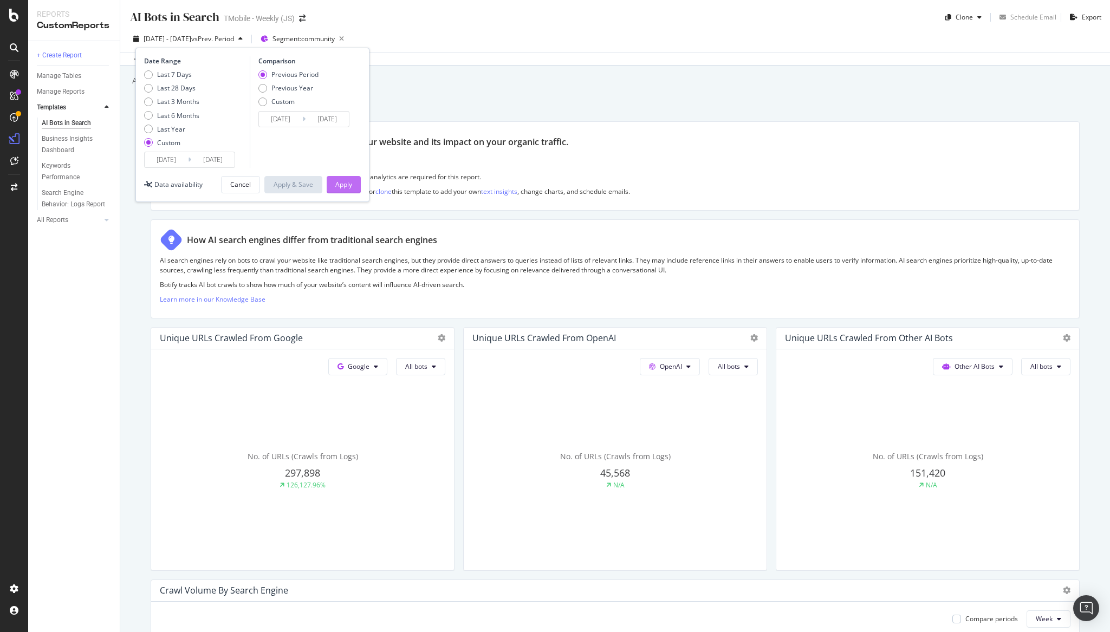
click at [334, 178] on button "Apply" at bounding box center [344, 184] width 34 height 17
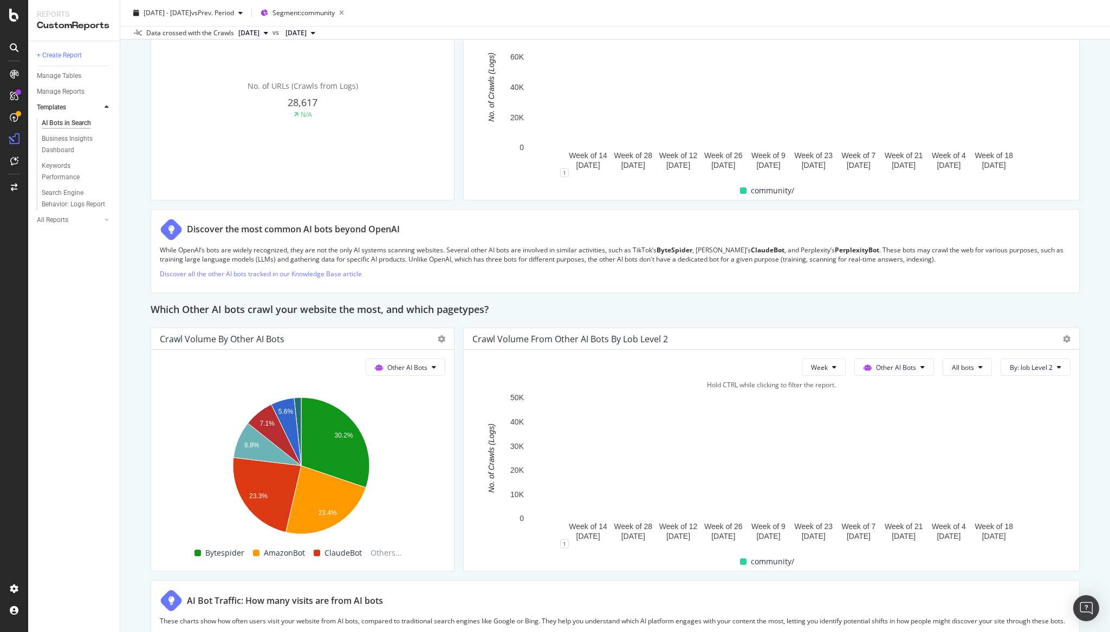
scroll to position [1529, 0]
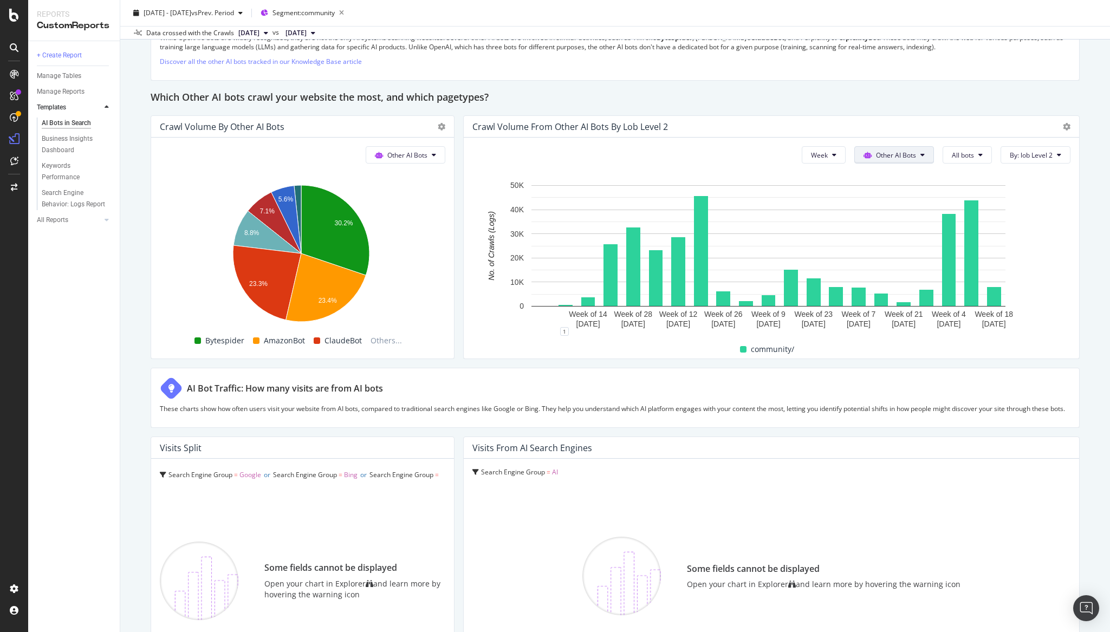
click at [902, 155] on span "Other AI Bots" at bounding box center [896, 155] width 40 height 9
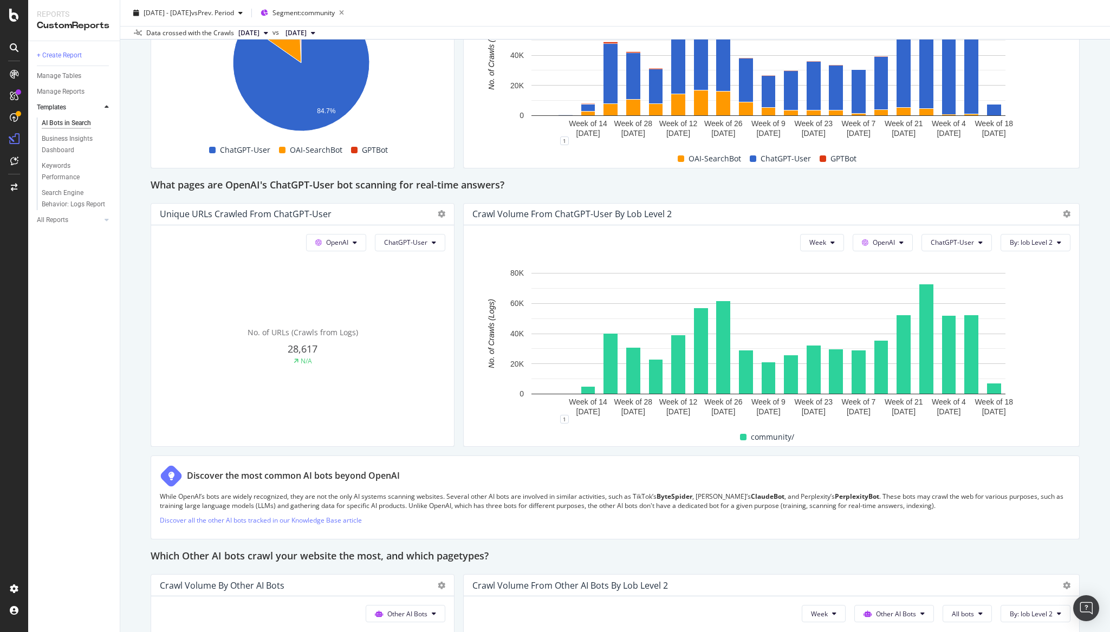
scroll to position [1023, 0]
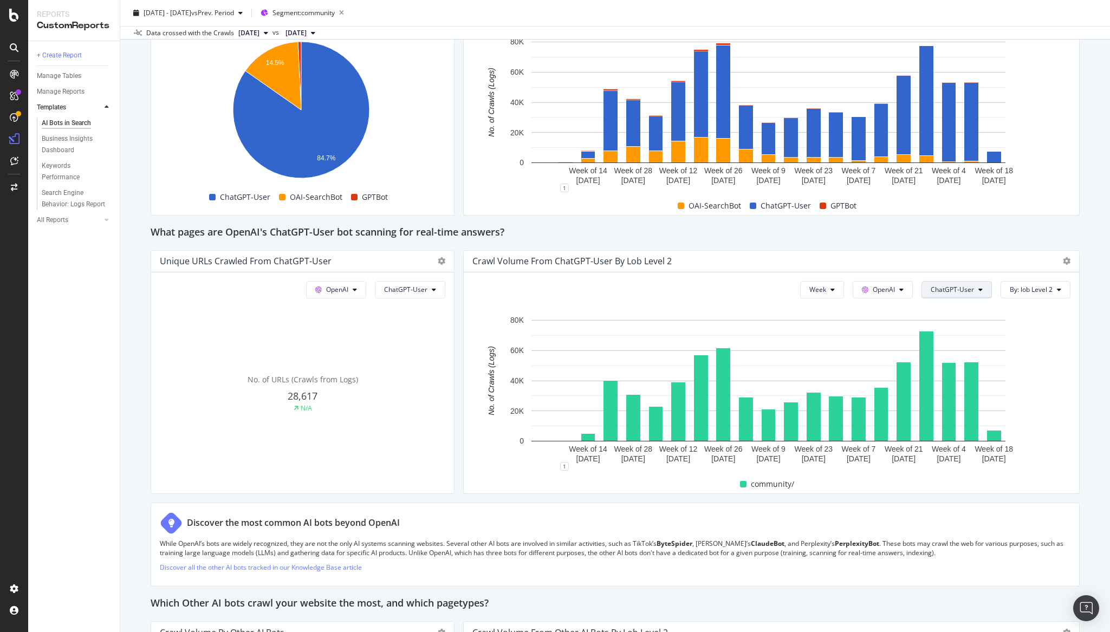
click at [955, 288] on span "ChatGPT-User" at bounding box center [951, 289] width 43 height 9
click at [948, 384] on div "GPTBot" at bounding box center [951, 391] width 72 height 16
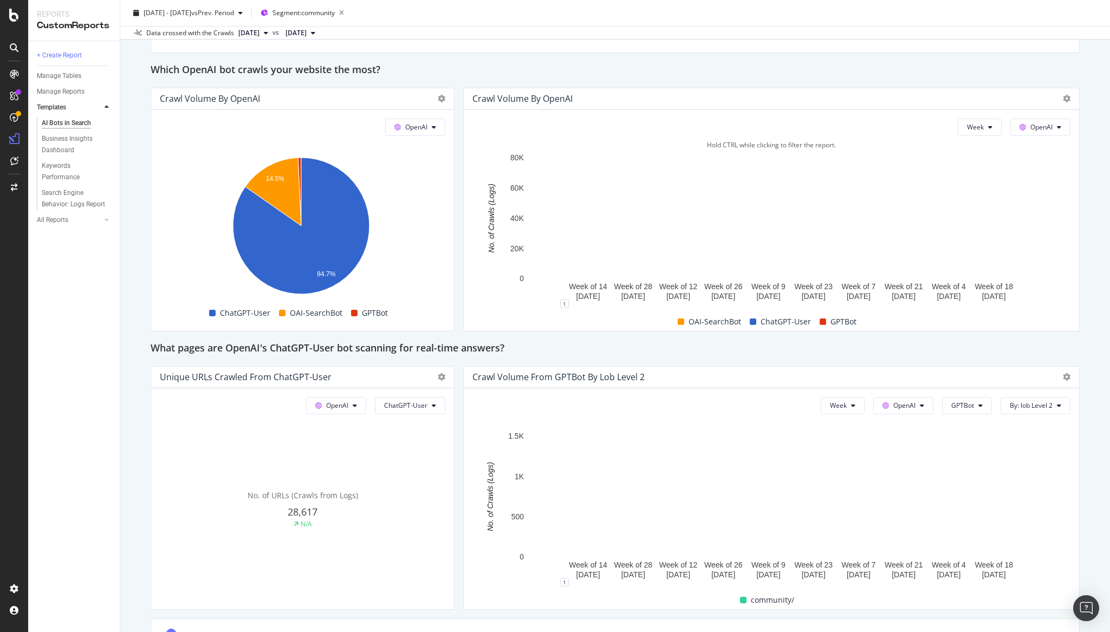
scroll to position [1137, 0]
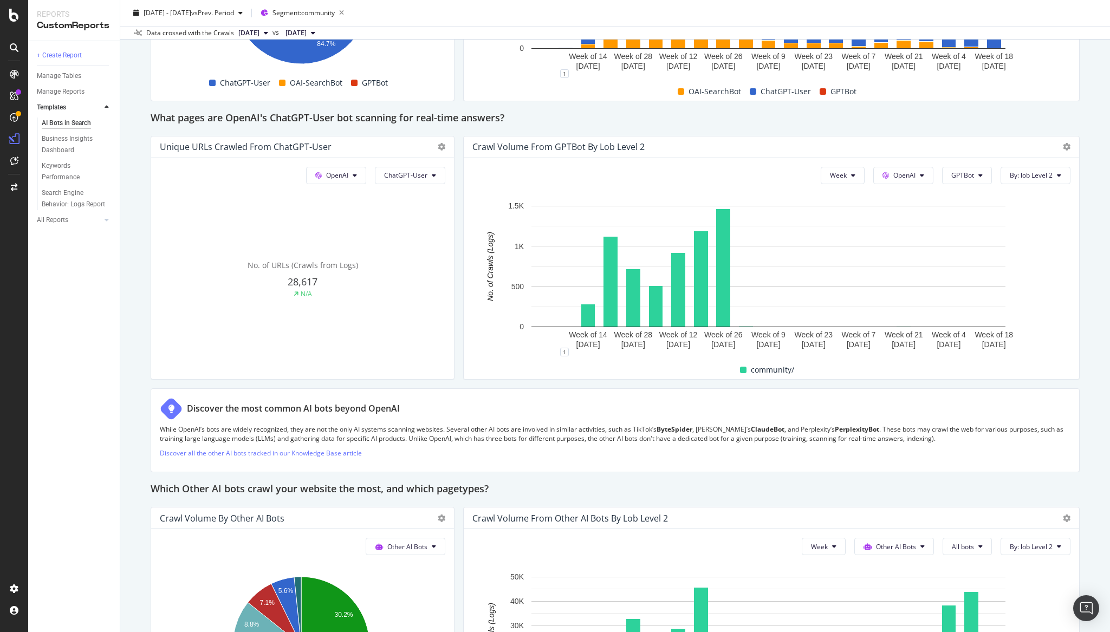
click at [1039, 282] on div "AI Bots in Search AI Bots in Search TMobile - Weekly (JS) Clone Schedule Email …" at bounding box center [614, 316] width 989 height 632
click at [1039, 313] on div "AI Bots in Search AI Bots in Search TMobile - Weekly (JS) Clone Schedule Email …" at bounding box center [614, 316] width 989 height 632
click at [455, 137] on div "This report shows AI bot interaction with your website and its impact on your o…" at bounding box center [615, 27] width 929 height 2087
click at [72, 272] on div "+ Create Report Manage Tables Manage Reports Templates AI Bots in Search Busine…" at bounding box center [74, 336] width 92 height 591
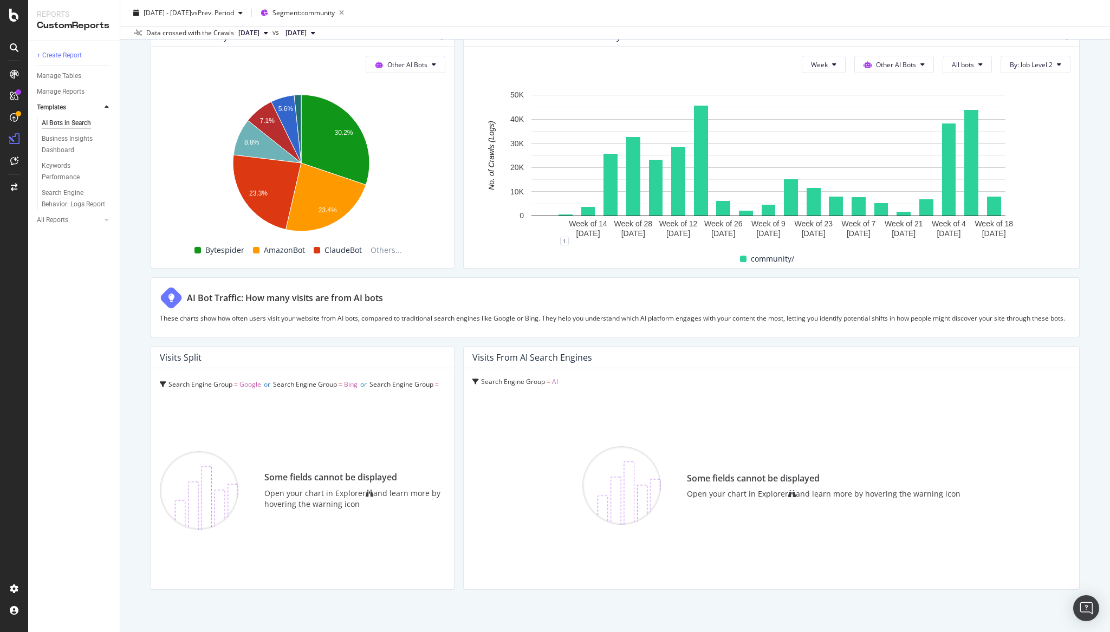
scroll to position [1642, 0]
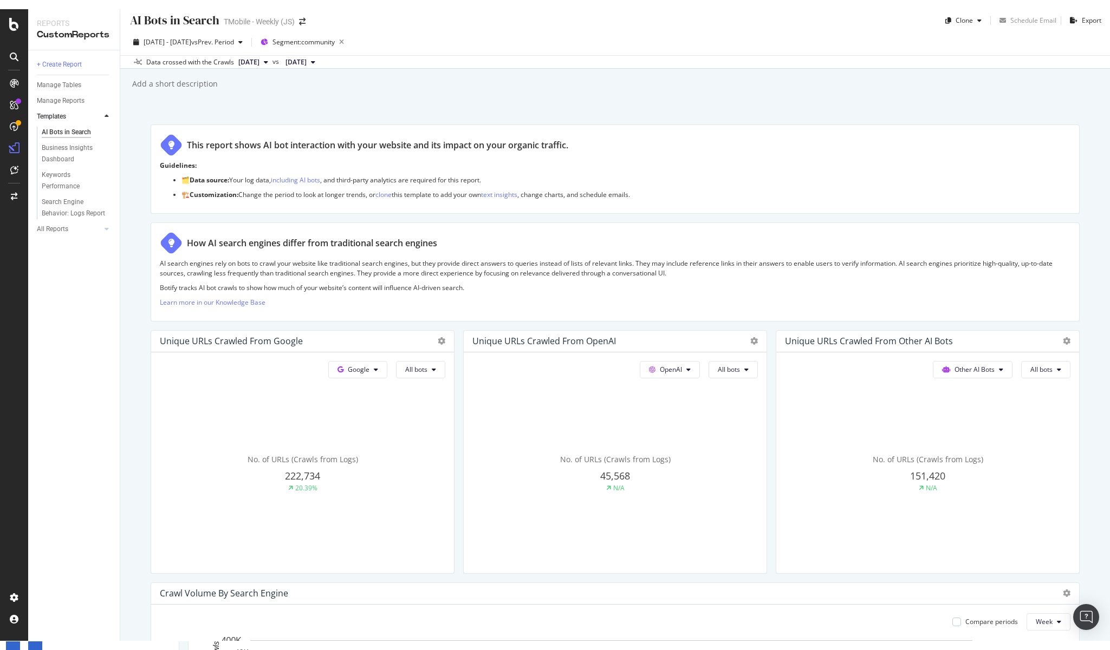
scroll to position [0, 0]
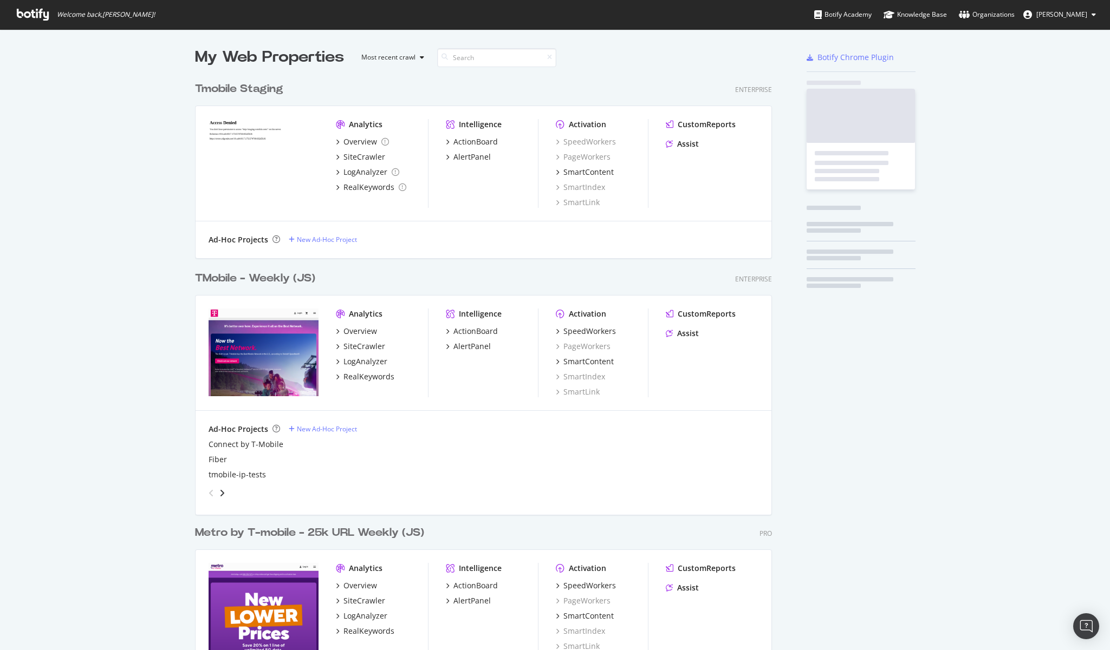
scroll to position [642, 1093]
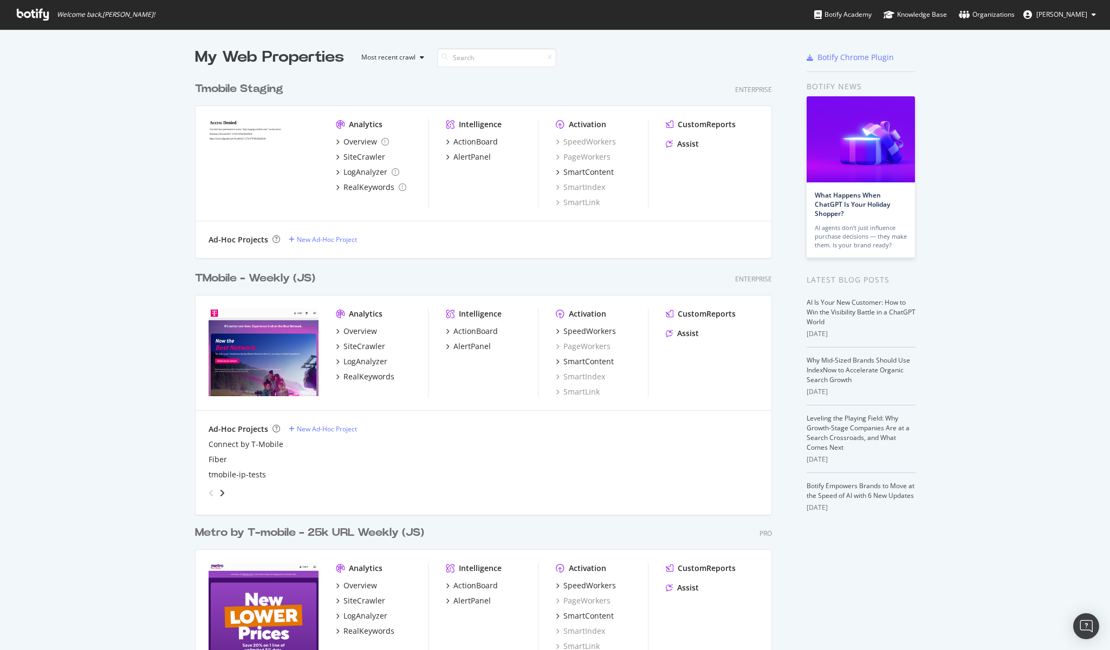
click at [242, 276] on div "TMobile - Weekly (JS)" at bounding box center [255, 279] width 120 height 16
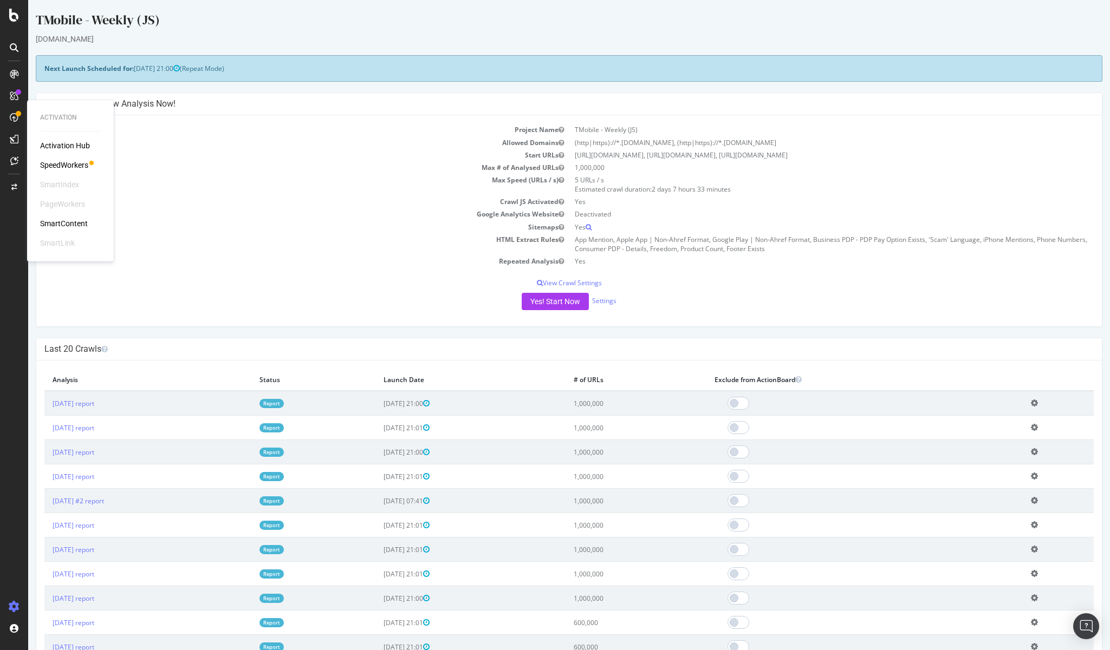
click at [65, 163] on div "SpeedWorkers" at bounding box center [64, 165] width 48 height 11
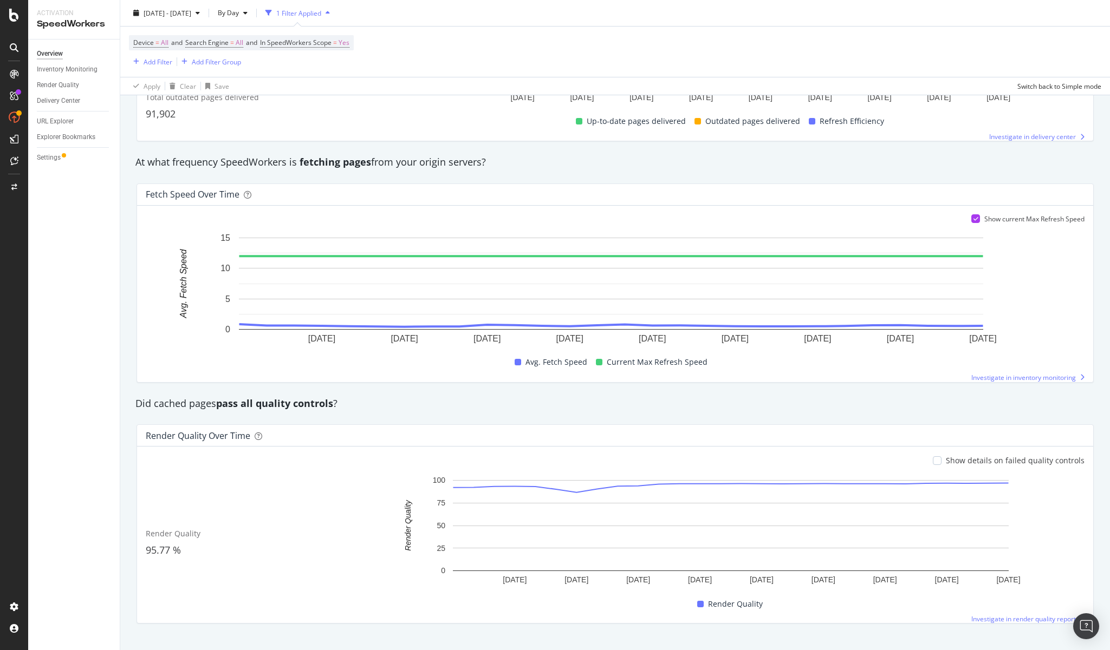
scroll to position [652, 0]
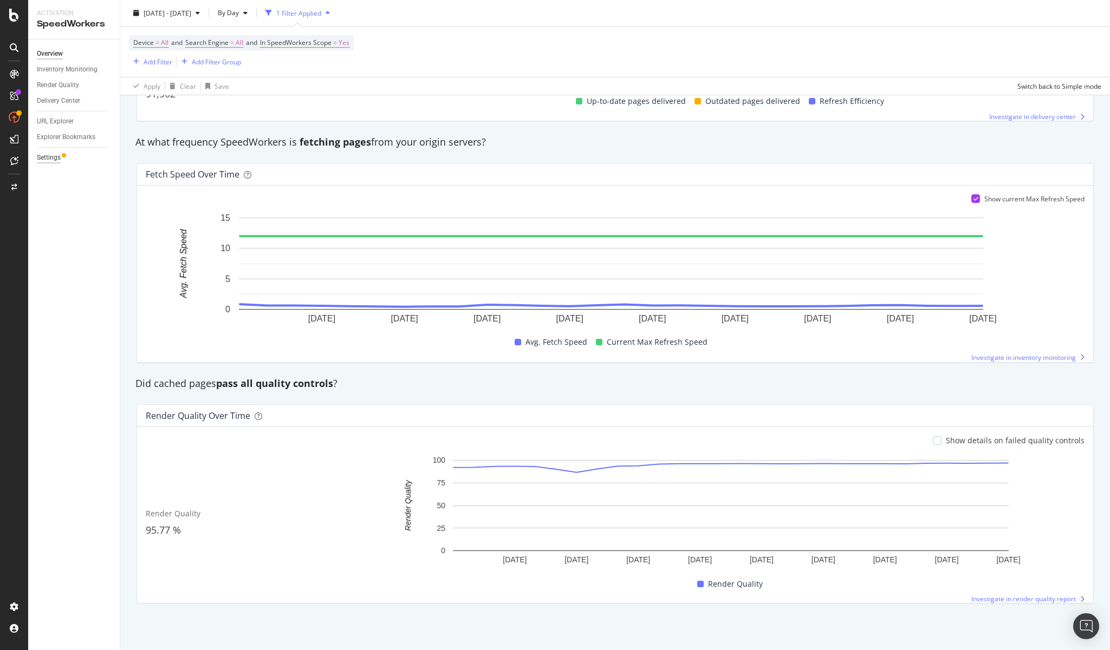
click at [54, 157] on div "Settings" at bounding box center [49, 157] width 24 height 11
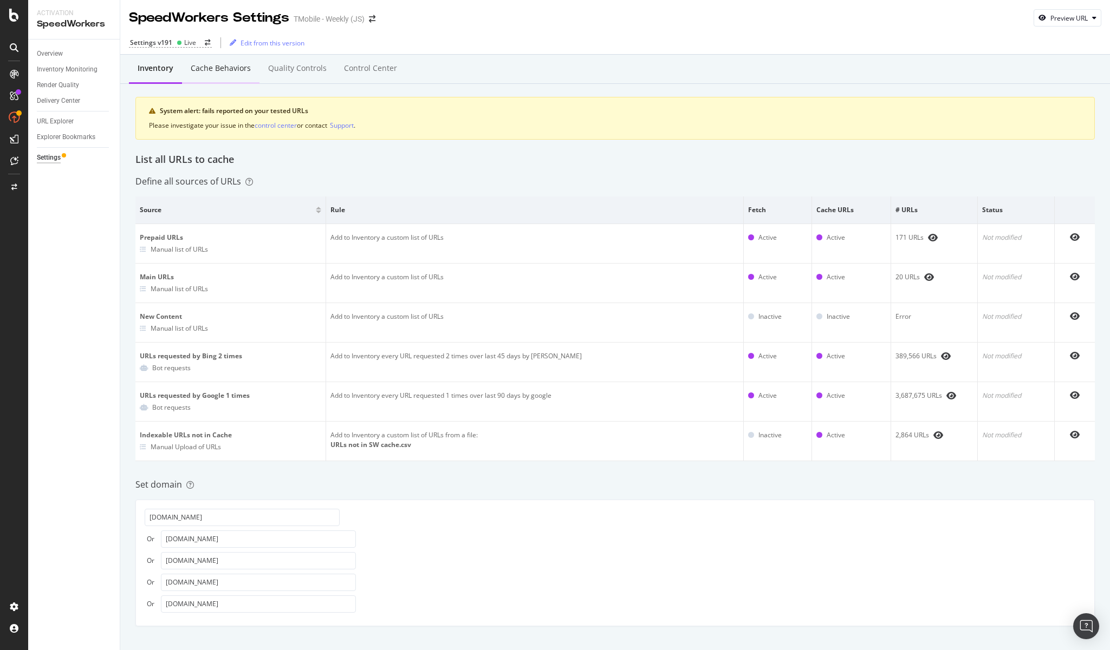
click at [231, 70] on div "Cache behaviors" at bounding box center [221, 68] width 60 height 11
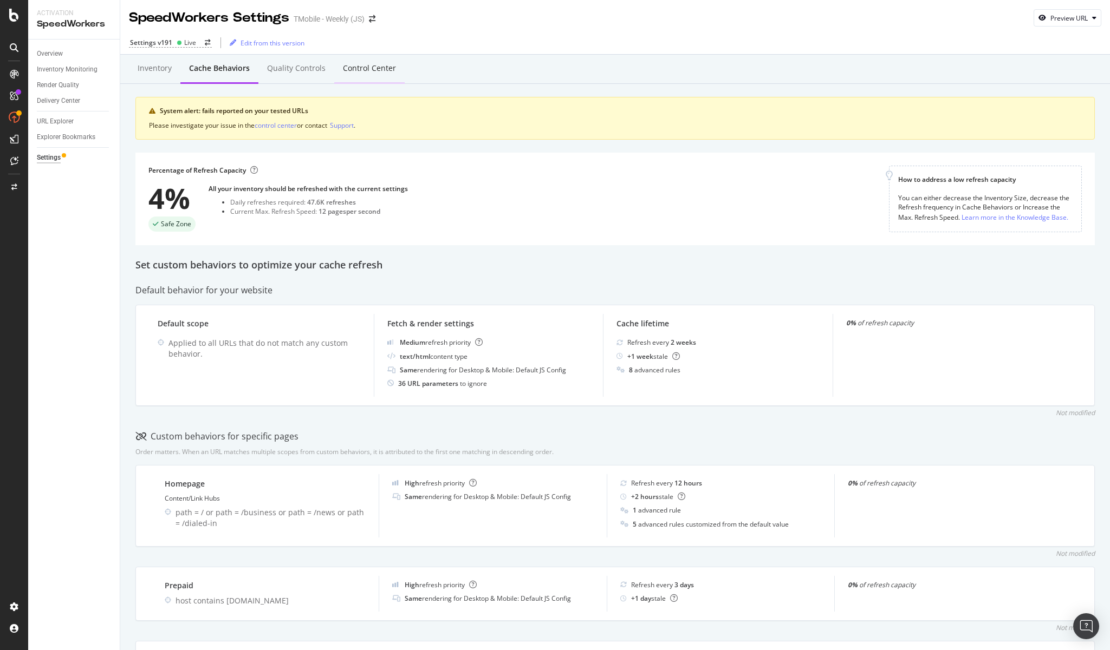
click at [350, 69] on div "Control Center" at bounding box center [369, 68] width 53 height 11
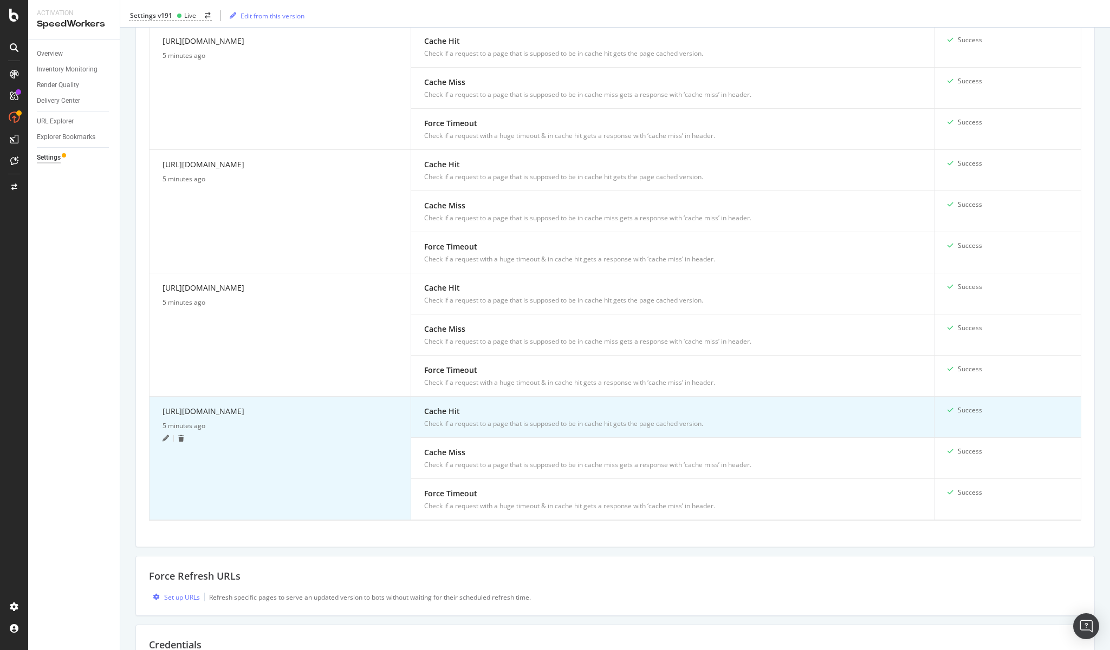
scroll to position [1228, 0]
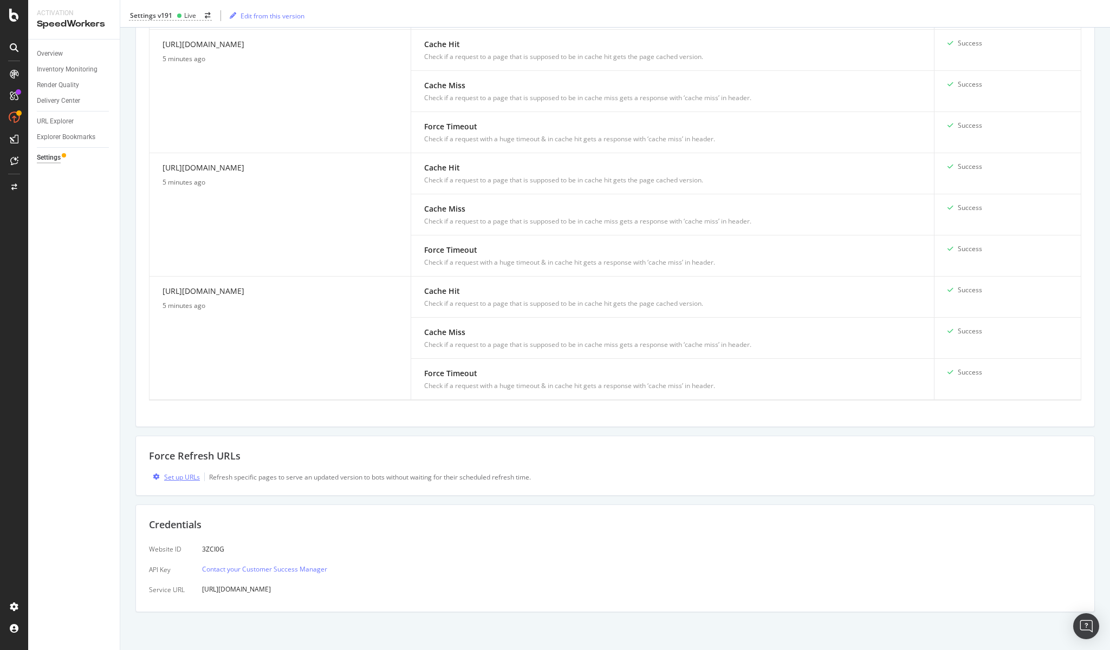
click at [184, 475] on div "Set up URLs" at bounding box center [182, 477] width 36 height 9
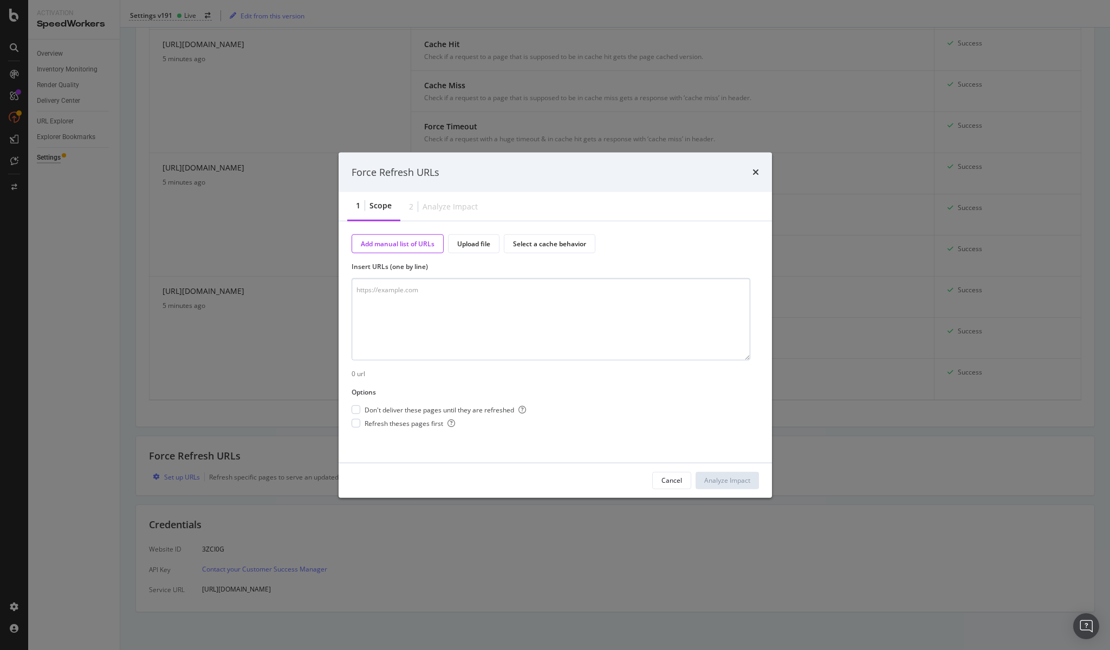
drag, startPoint x: 394, startPoint y: 330, endPoint x: 409, endPoint y: 309, distance: 26.3
click at [395, 330] on textarea "modal" at bounding box center [550, 319] width 399 height 82
drag, startPoint x: 522, startPoint y: 288, endPoint x: 373, endPoint y: 289, distance: 149.5
click at [373, 289] on textarea "[URL][DOMAIN_NAME]" at bounding box center [550, 319] width 399 height 82
click at [474, 284] on textarea "[URL][DOMAIN_NAME]" at bounding box center [550, 319] width 399 height 82
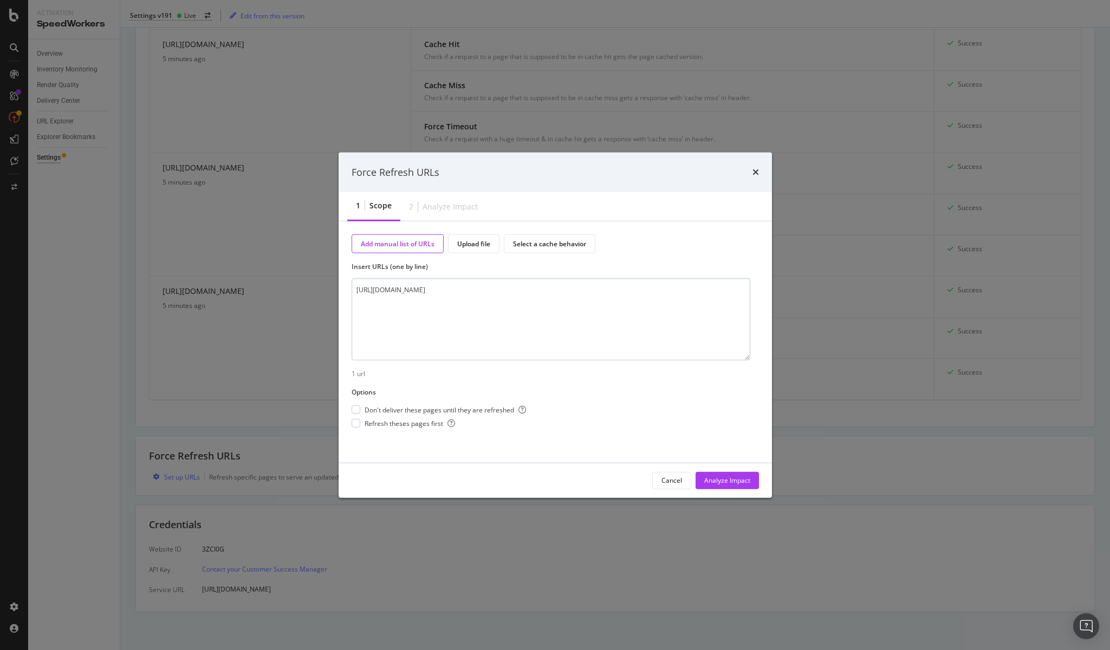
click at [474, 284] on textarea "[URL][DOMAIN_NAME]" at bounding box center [550, 319] width 399 height 82
click at [543, 285] on textarea "[URL][DOMAIN_NAME]" at bounding box center [550, 319] width 399 height 82
click at [381, 301] on textarea "[URL][DOMAIN_NAME] [URL][DOMAIN_NAME]" at bounding box center [550, 319] width 399 height 82
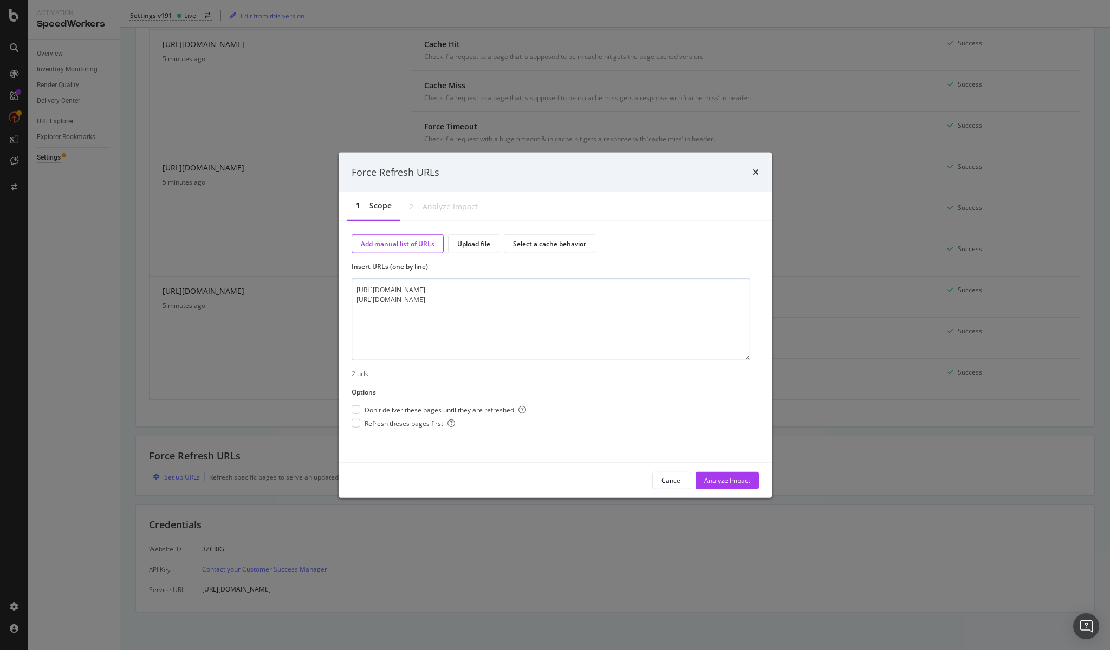
drag, startPoint x: 499, startPoint y: 299, endPoint x: 356, endPoint y: 283, distance: 144.4
click at [356, 283] on textarea "[URL][DOMAIN_NAME] [URL][DOMAIN_NAME]" at bounding box center [550, 319] width 399 height 82
type textarea "[URL][DOMAIN_NAME] [URL][DOMAIN_NAME]"
click at [356, 409] on div "modal" at bounding box center [355, 410] width 9 height 9
click at [356, 422] on div "modal" at bounding box center [355, 423] width 9 height 9
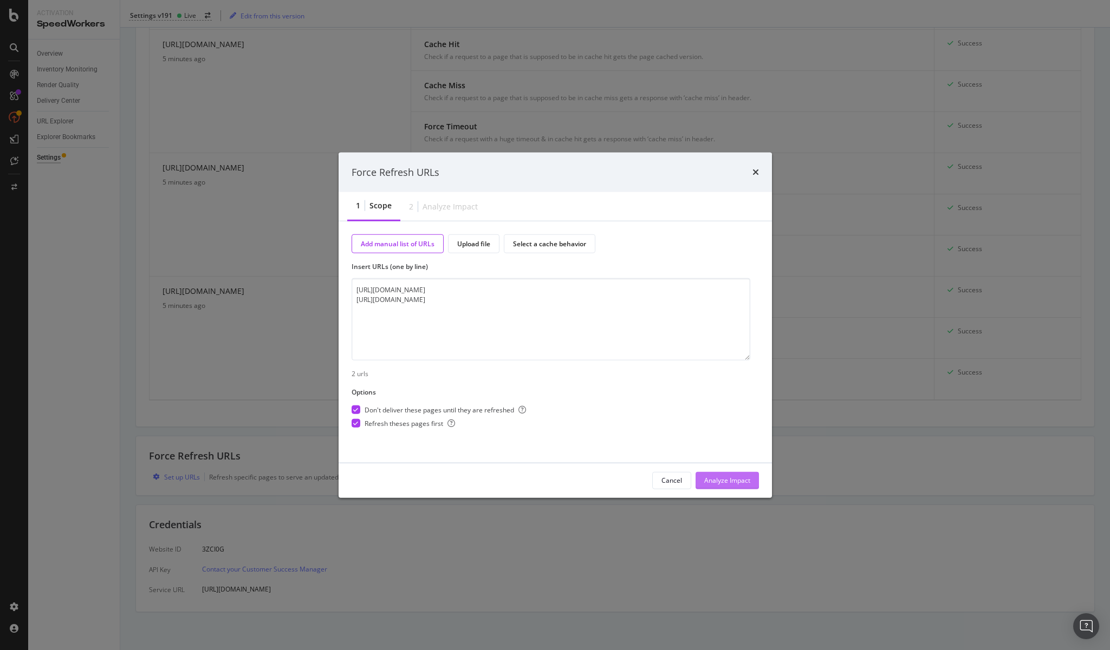
click at [726, 479] on div "Analyze Impact" at bounding box center [727, 480] width 46 height 9
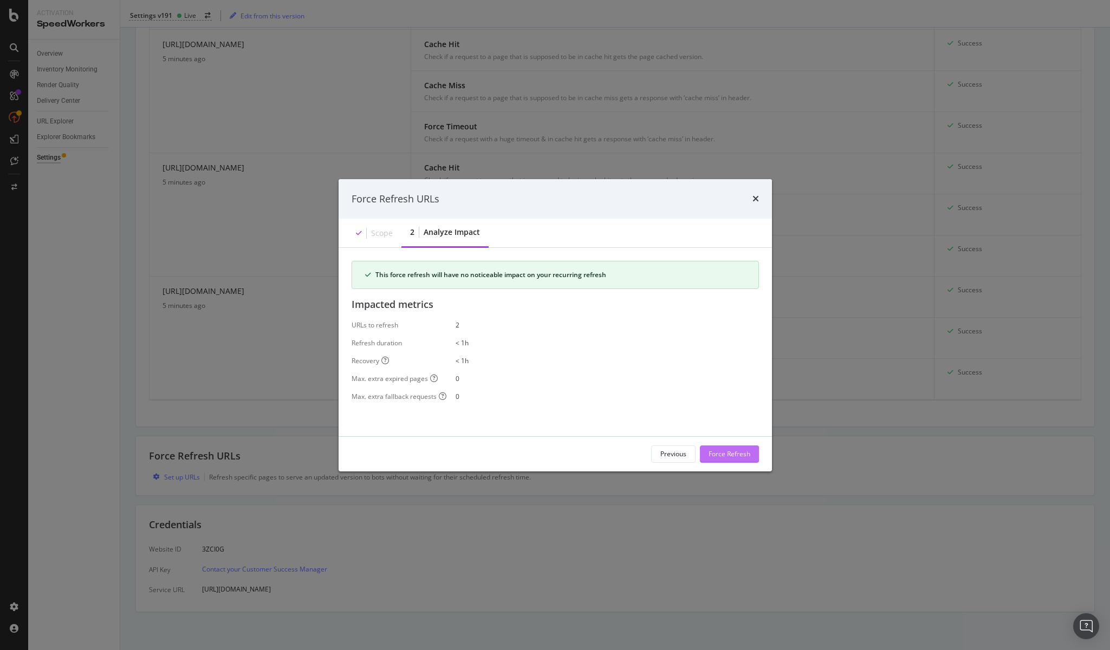
click at [735, 452] on div "Force Refresh" at bounding box center [729, 453] width 42 height 9
